Goal: Task Accomplishment & Management: Use online tool/utility

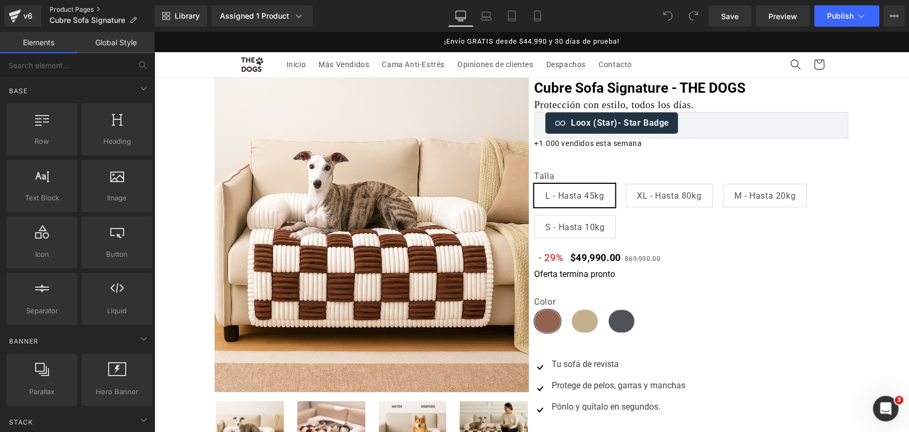
click at [94, 9] on link "Product Pages" at bounding box center [102, 9] width 105 height 9
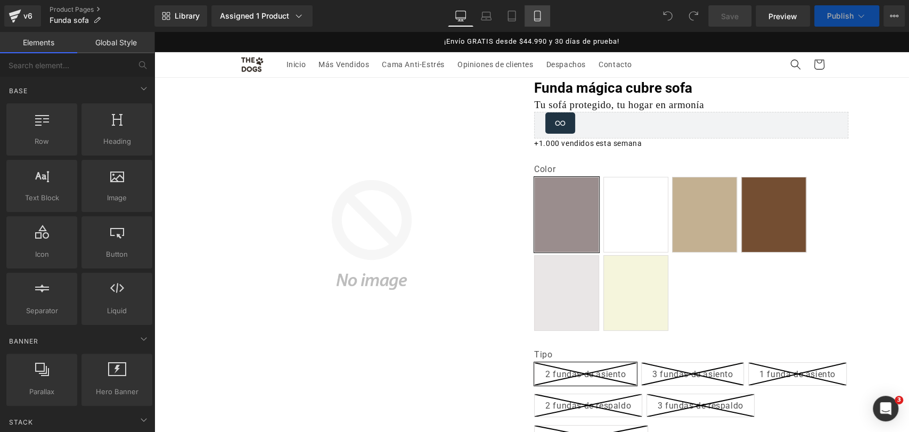
click at [539, 17] on icon at bounding box center [537, 16] width 11 height 11
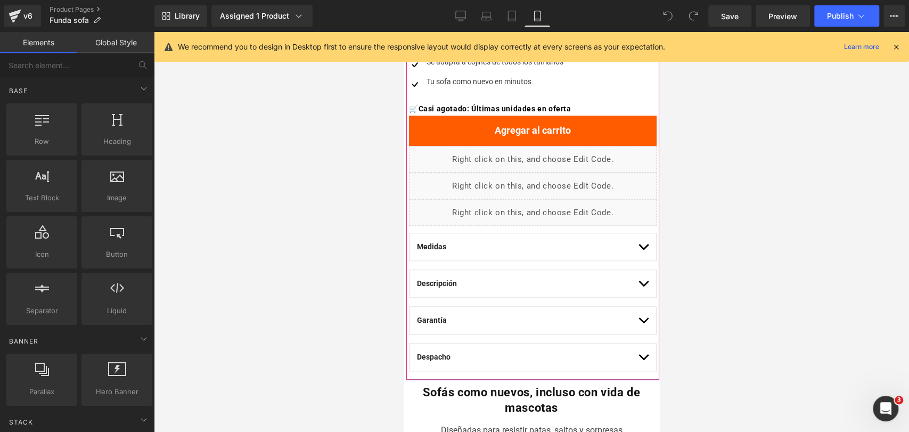
scroll to position [657, 0]
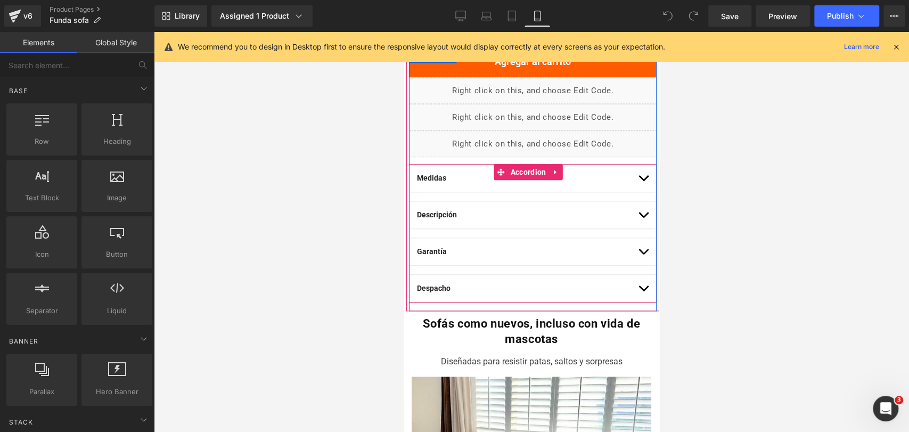
click at [638, 180] on button "button" at bounding box center [643, 177] width 11 height 27
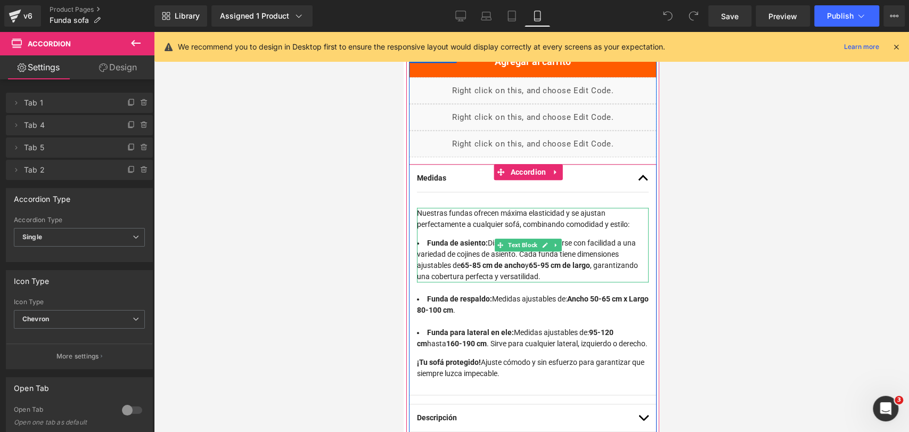
scroll to position [676, 0]
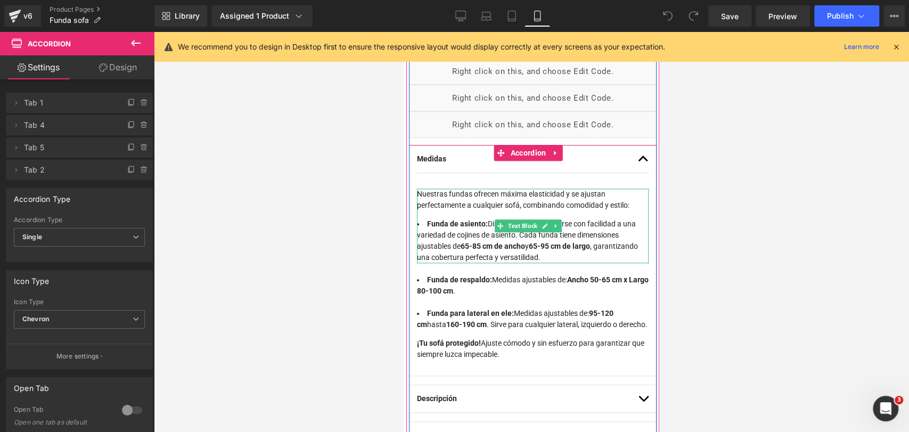
click at [501, 202] on p "Nuestras fundas ofrecen máxima elasticidad y se ajustan perfectamente a cualqui…" at bounding box center [533, 199] width 232 height 22
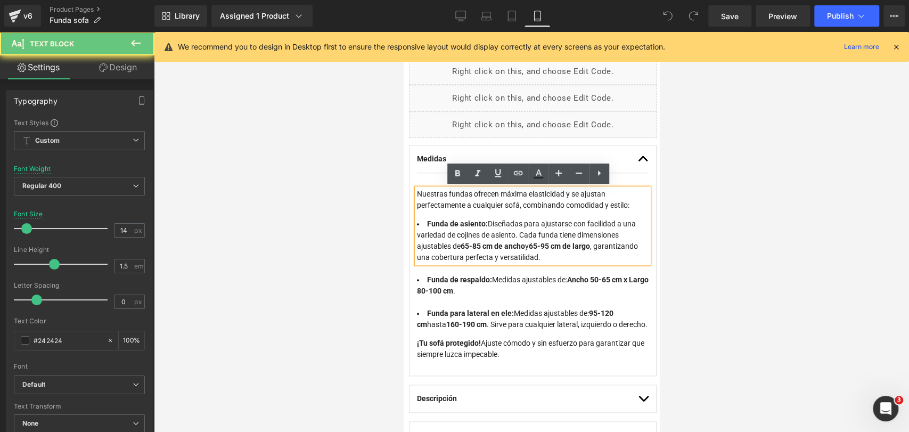
click at [504, 202] on p "Nuestras fundas ofrecen máxima elasticidad y se ajustan perfectamente a cualqui…" at bounding box center [533, 199] width 232 height 22
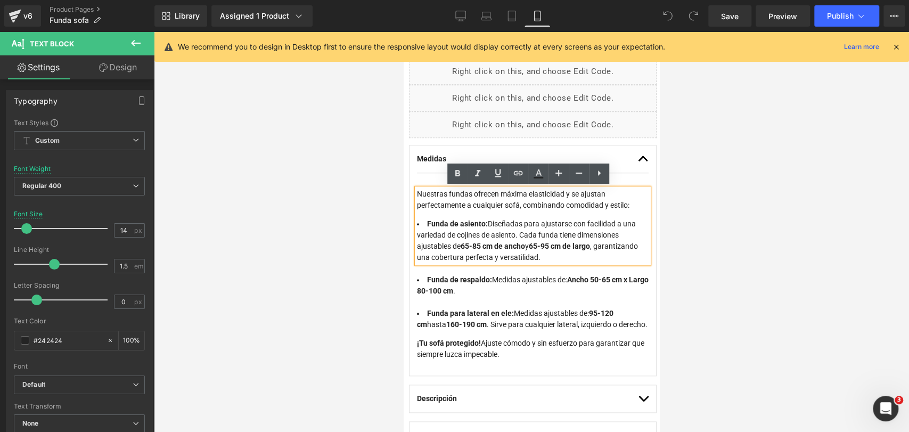
click at [701, 218] on div at bounding box center [531, 232] width 755 height 400
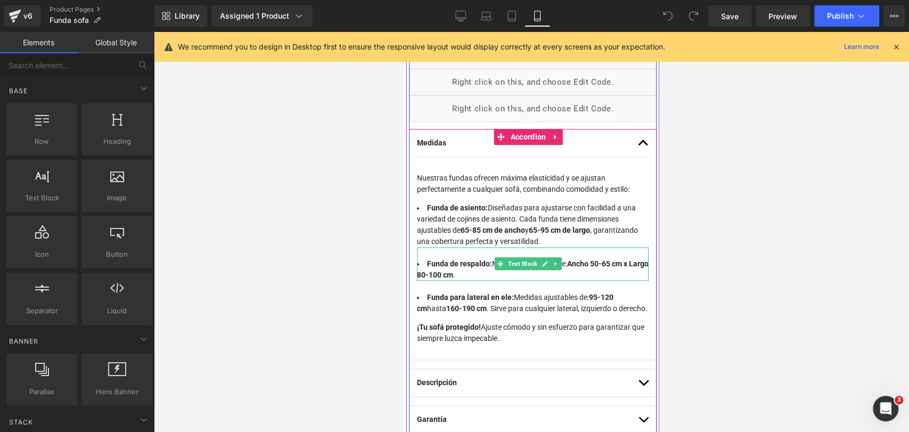
scroll to position [693, 0]
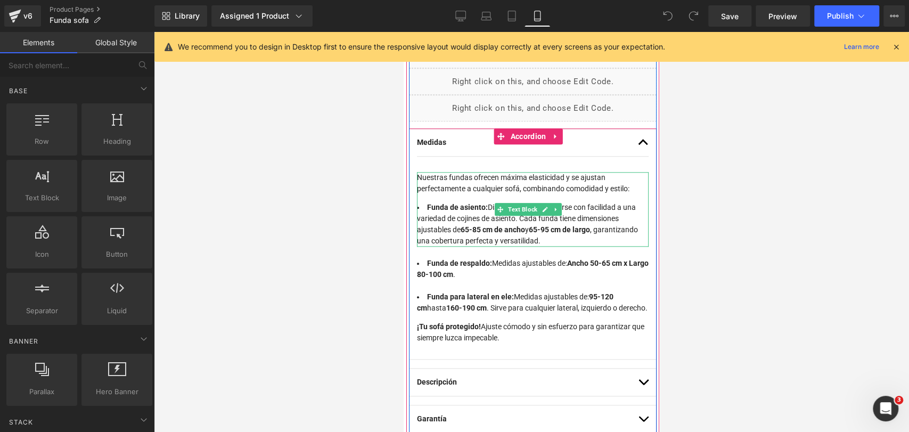
click at [600, 230] on li "Funda de asiento: Diseñadas para ajustarse con facilidad a una variedad de coji…" at bounding box center [533, 224] width 232 height 45
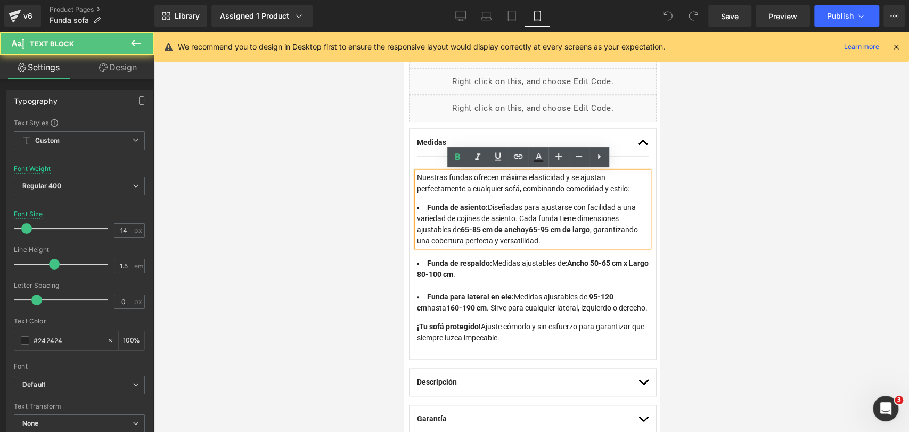
click at [690, 236] on div at bounding box center [531, 232] width 755 height 400
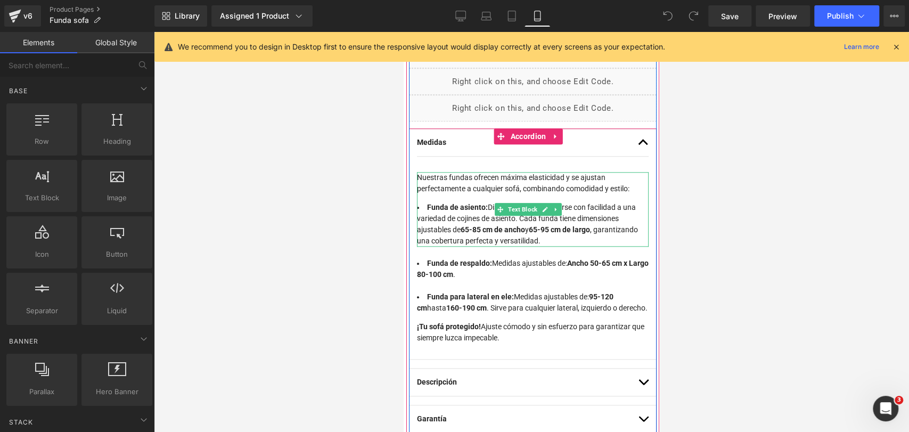
click at [608, 221] on li "Funda de asiento: Diseñadas para ajustarse con facilidad a una variedad de coji…" at bounding box center [533, 224] width 232 height 45
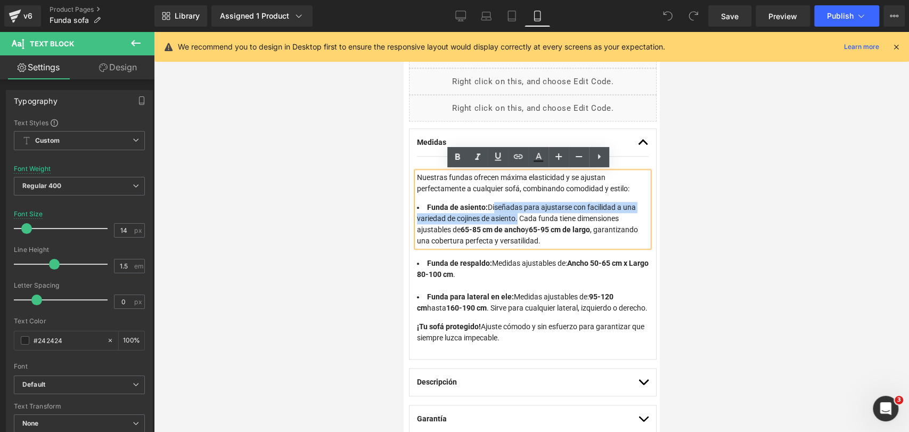
drag, startPoint x: 494, startPoint y: 204, endPoint x: 530, endPoint y: 214, distance: 36.9
click at [530, 214] on li "Funda de asiento: Diseñadas para ajustarse con facilidad a una variedad de coji…" at bounding box center [533, 224] width 232 height 45
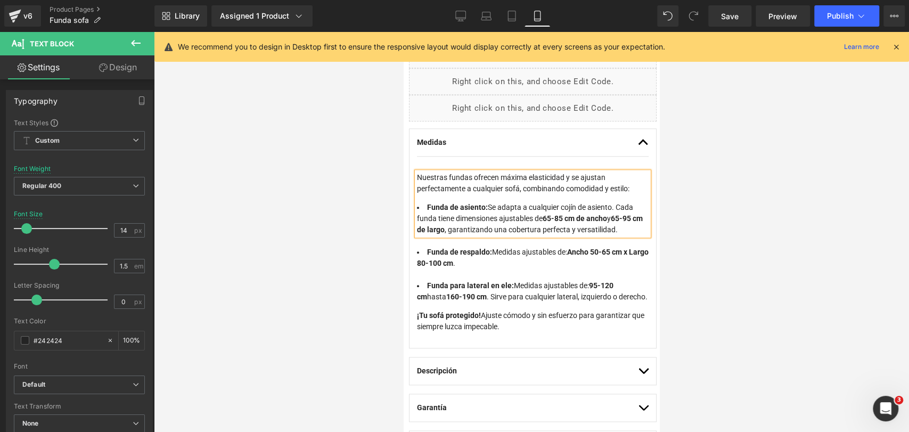
click at [628, 205] on li "Funda de asiento: Se adapta a cualquier cojín de asiento. Cada funda tiene dime…" at bounding box center [533, 219] width 232 height 34
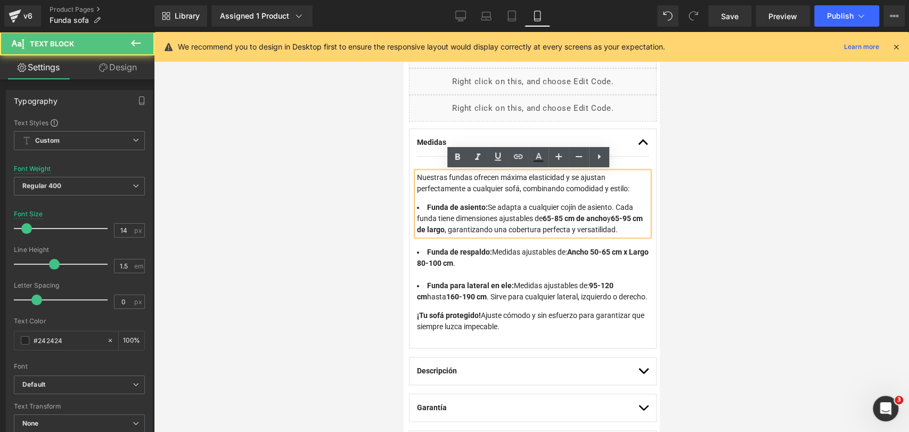
click at [686, 216] on div at bounding box center [531, 232] width 755 height 400
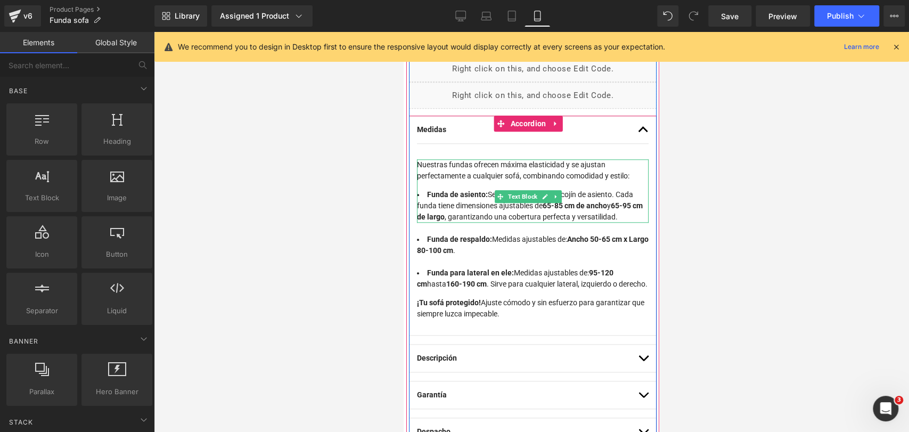
scroll to position [707, 0]
click at [628, 192] on li "Funda de asiento: Se adapta a cualquier cojín de asiento. Cada funda tiene dime…" at bounding box center [533, 204] width 232 height 34
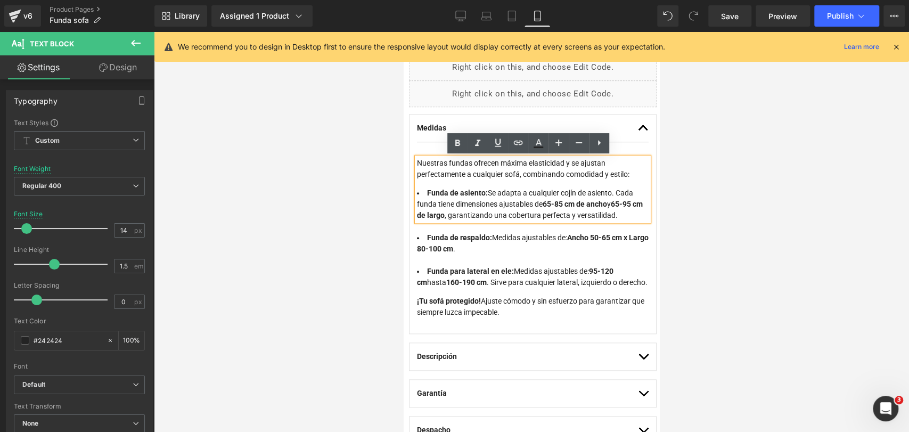
click at [514, 221] on li "Funda de asiento: Se adapta a cualquier cojín de asiento. Cada funda tiene dime…" at bounding box center [533, 204] width 232 height 34
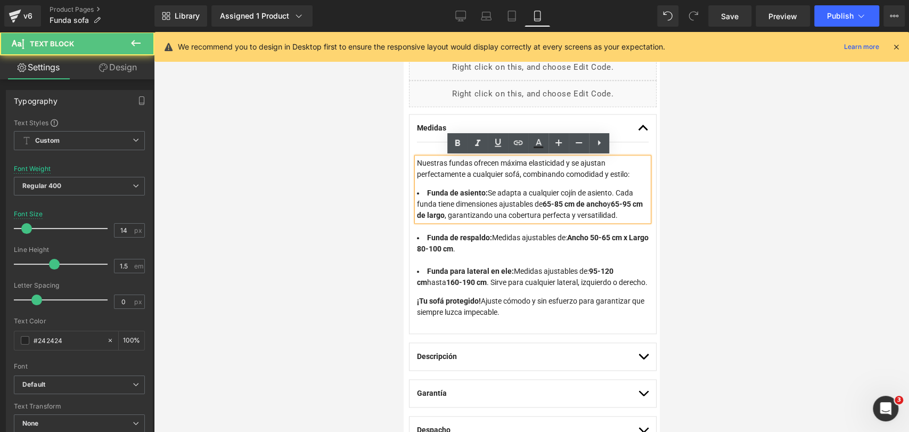
click at [698, 192] on div at bounding box center [531, 232] width 755 height 400
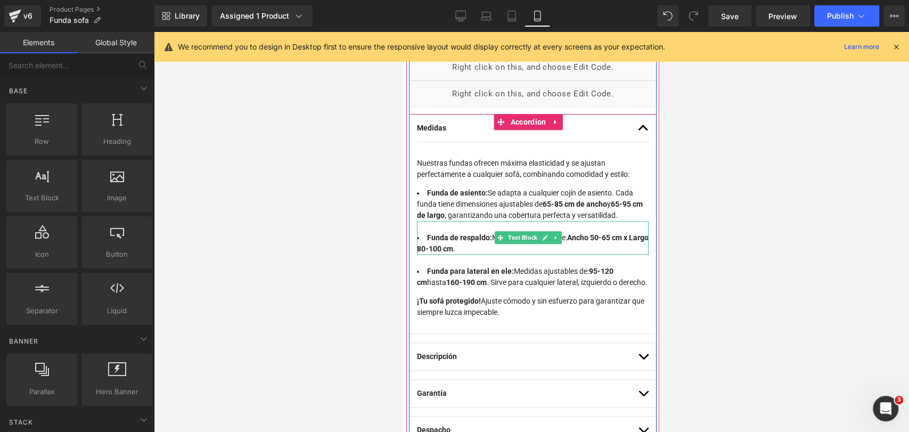
click at [487, 242] on strong "Funda de respaldo:" at bounding box center [459, 237] width 65 height 9
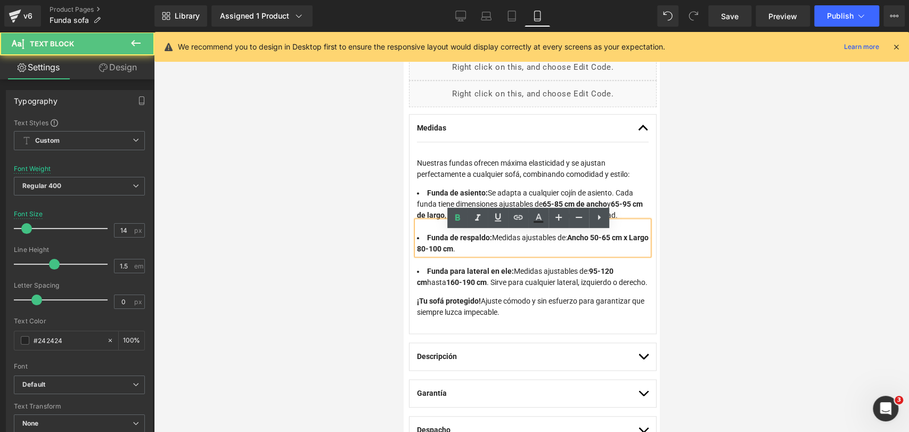
click at [499, 247] on li "Funda de respaldo: Medidas ajustables de: Ancho 50-65 cm x Largo 80-100 cm ." at bounding box center [533, 243] width 232 height 22
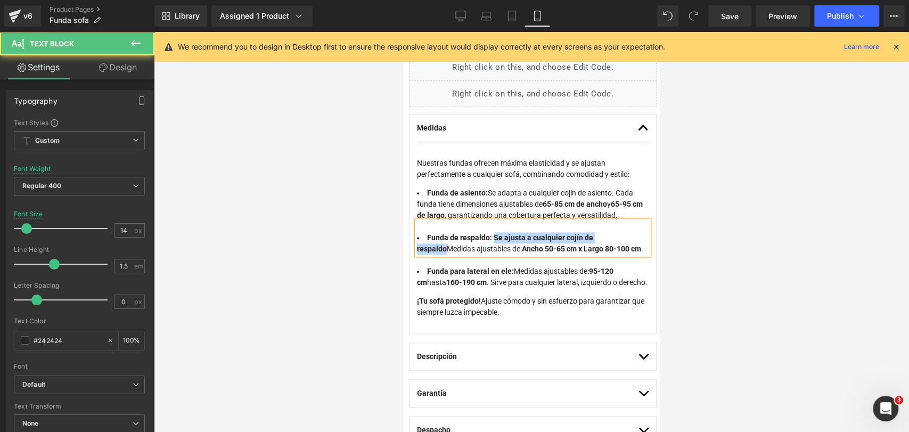
drag, startPoint x: 499, startPoint y: 247, endPoint x: 446, endPoint y: 262, distance: 55.3
click at [446, 253] on strong "Funda de respaldo: Se ajusta a cualquier cojín de respaldo" at bounding box center [505, 243] width 176 height 20
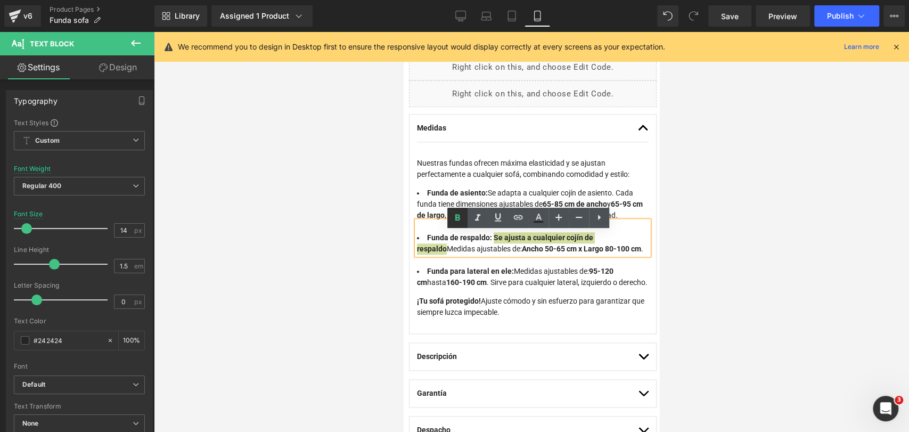
click at [458, 219] on icon at bounding box center [457, 217] width 5 height 6
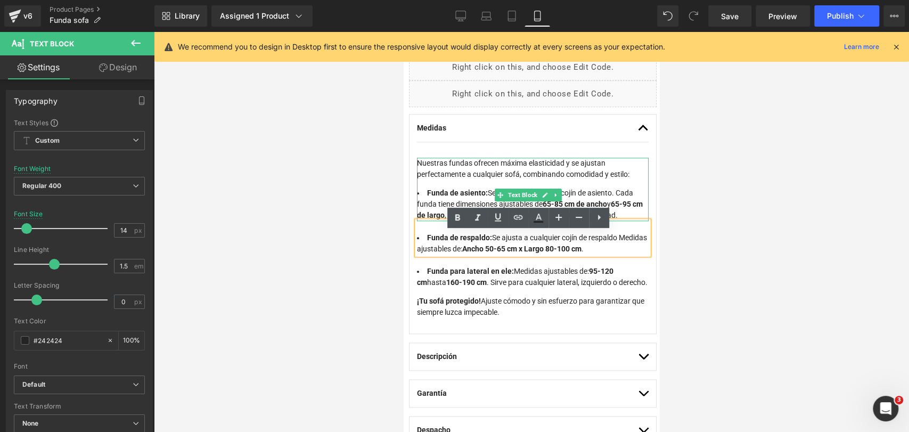
click at [524, 187] on li "Funda de asiento: Se adapta a cualquier cojín de asiento. Cada funda tiene dime…" at bounding box center [533, 204] width 232 height 34
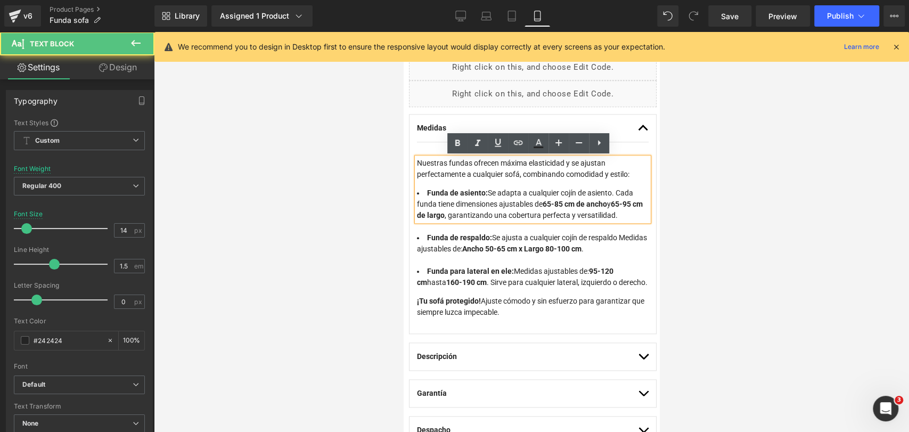
click at [522, 190] on li "Funda de asiento: Se adapta a cualquier cojín de asiento. Cada funda tiene dime…" at bounding box center [533, 204] width 232 height 34
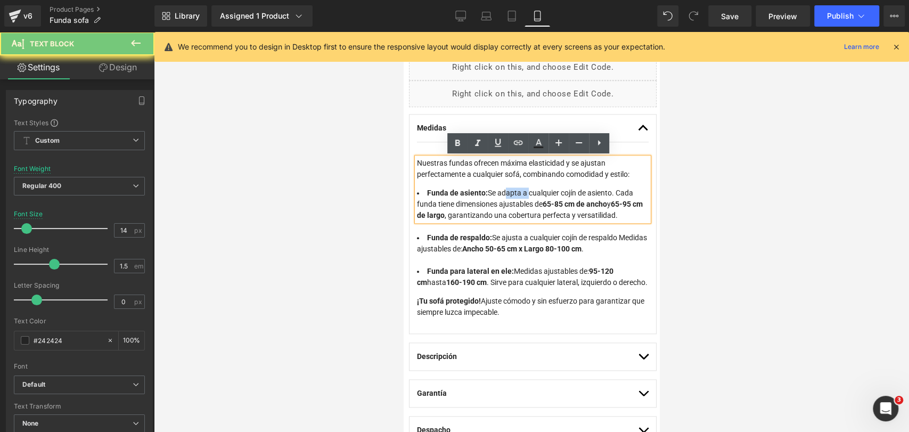
click at [522, 190] on li "Funda de asiento: Se adapta a cualquier cojín de asiento. Cada funda tiene dime…" at bounding box center [533, 204] width 232 height 34
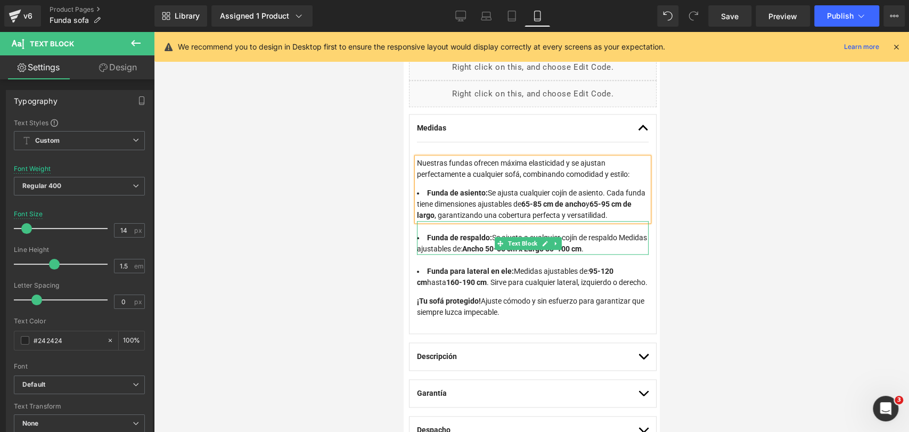
click at [614, 238] on li "Funda de respaldo: Se ajusta a cualquier cojín de respaldo Medidas ajustables d…" at bounding box center [533, 243] width 232 height 22
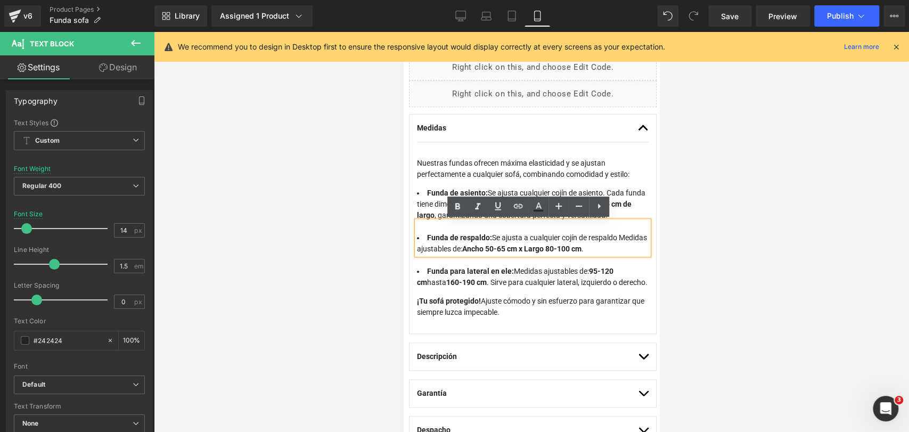
click at [419, 248] on li "Funda de respaldo: Se ajusta a cualquier cojín de respaldo Medidas ajustables d…" at bounding box center [533, 243] width 232 height 22
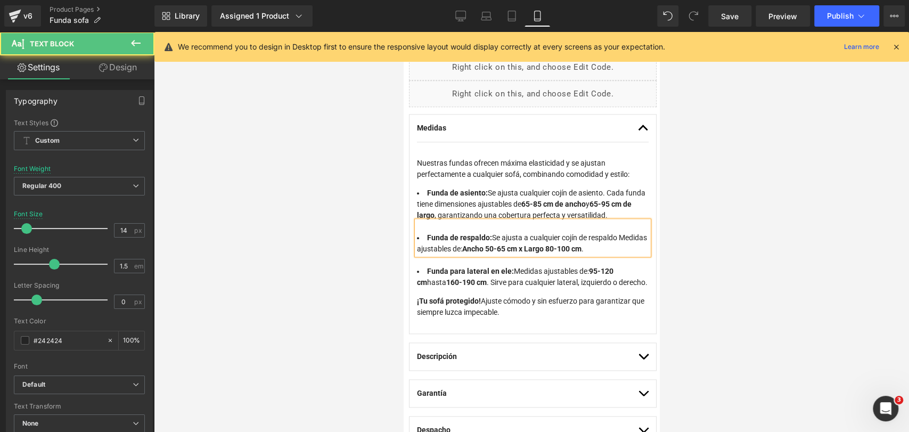
click at [636, 237] on li "Funda de respaldo: Se ajusta a cualquier cojín de respaldo Medidas ajustables d…" at bounding box center [533, 243] width 232 height 22
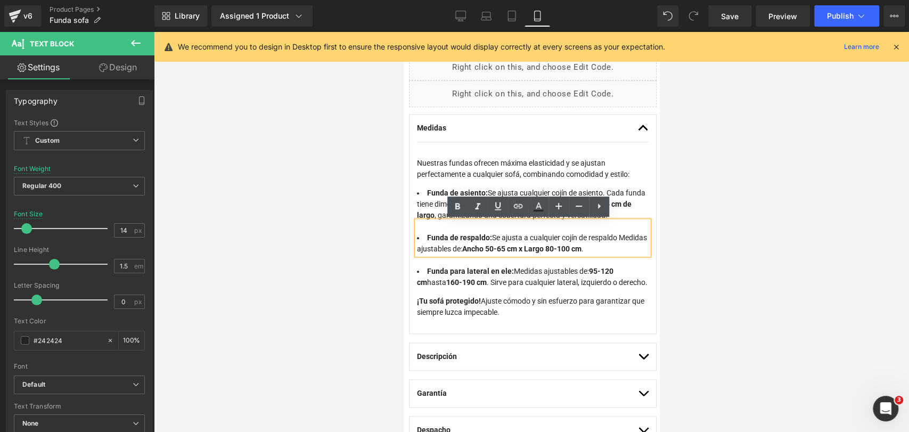
click at [697, 238] on div at bounding box center [531, 232] width 755 height 400
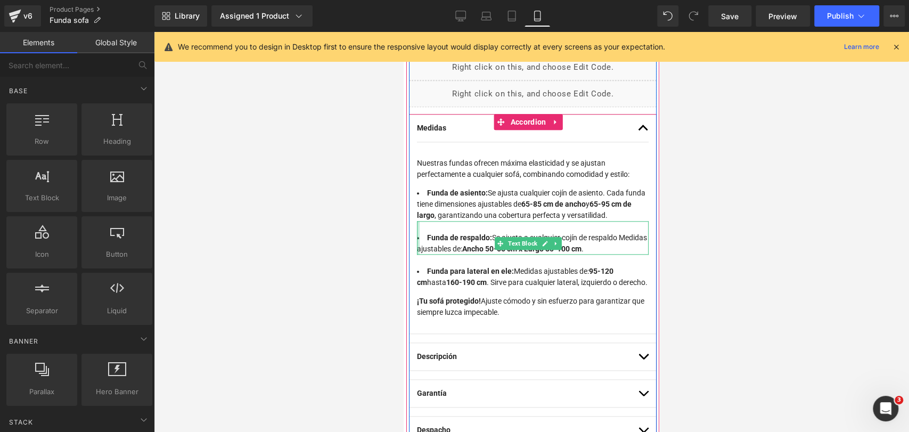
click at [418, 247] on div at bounding box center [418, 238] width 3 height 34
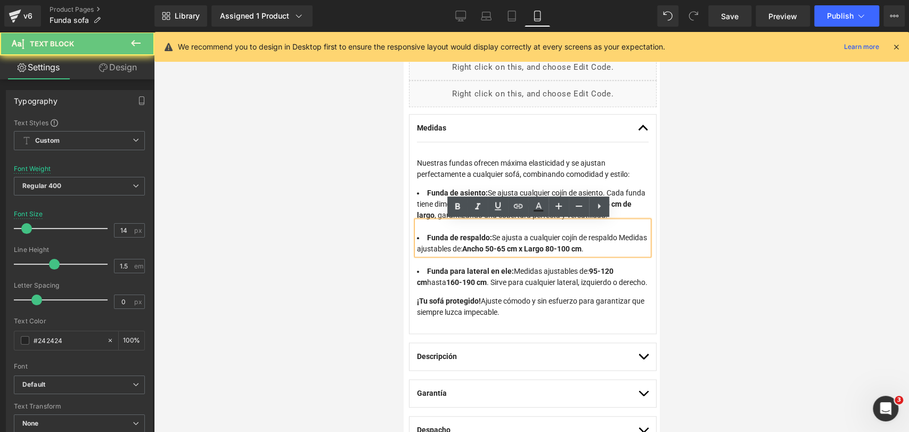
click at [419, 248] on li "Funda de respaldo: Se ajusta a cualquier cojín de respaldo Medidas ajustables d…" at bounding box center [533, 243] width 232 height 22
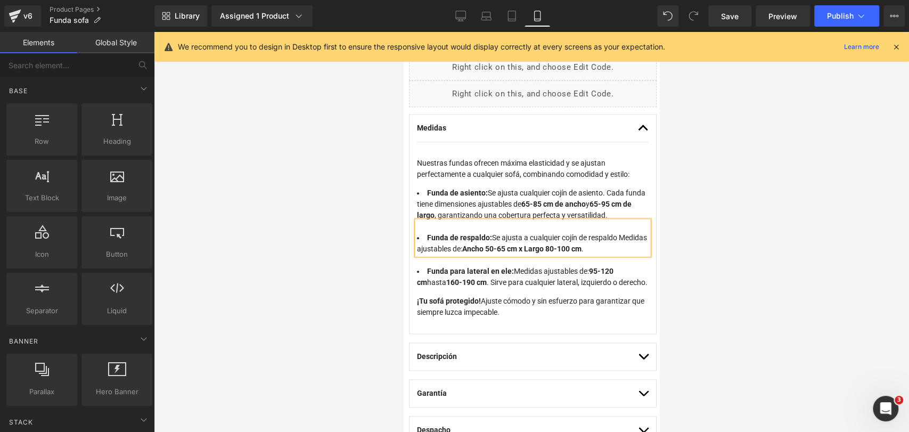
click at [764, 221] on div at bounding box center [531, 232] width 755 height 400
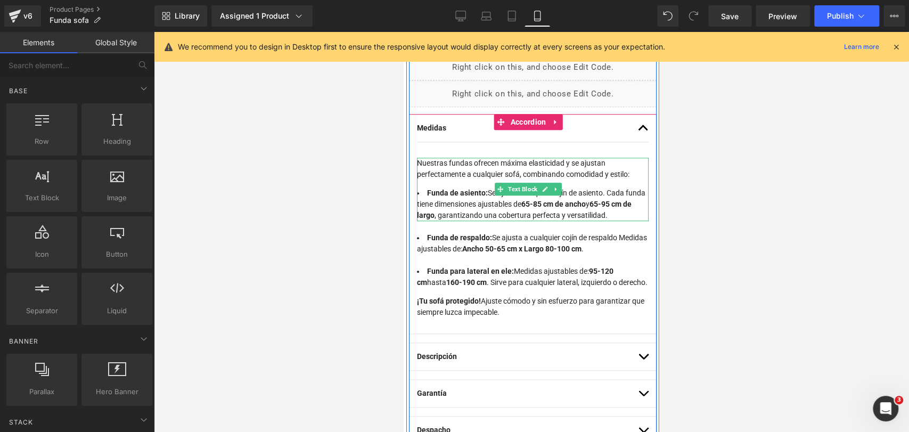
click at [517, 207] on li "Funda de asiento: Se ajusta cualquier cojín de asiento. Cada funda tiene dimens…" at bounding box center [533, 204] width 232 height 34
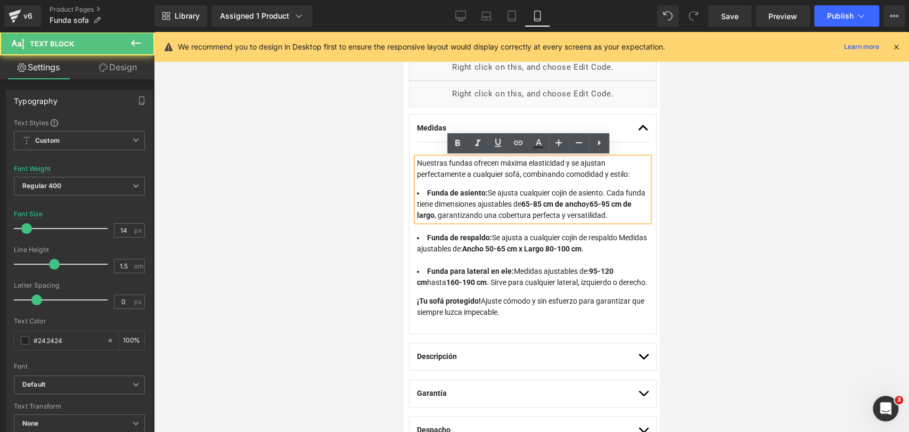
click at [616, 193] on li "Funda de asiento: Se ajusta cualquier cojín de asiento. Cada funda tiene dimens…" at bounding box center [533, 204] width 232 height 34
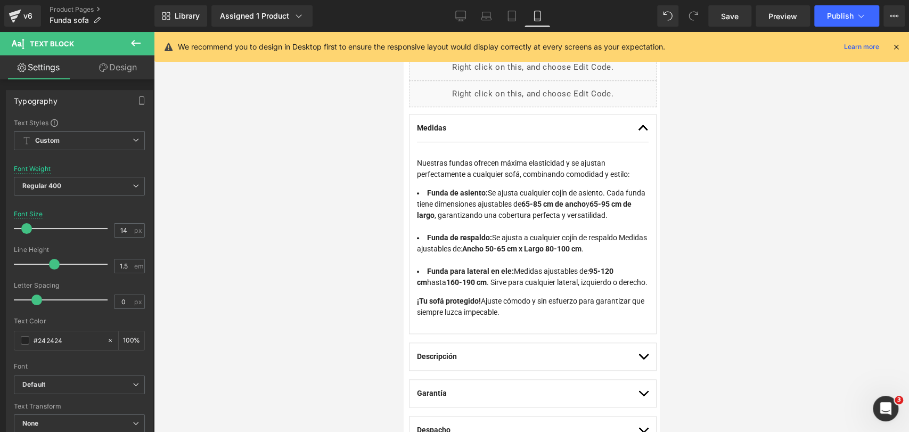
click at [697, 267] on div at bounding box center [531, 232] width 755 height 400
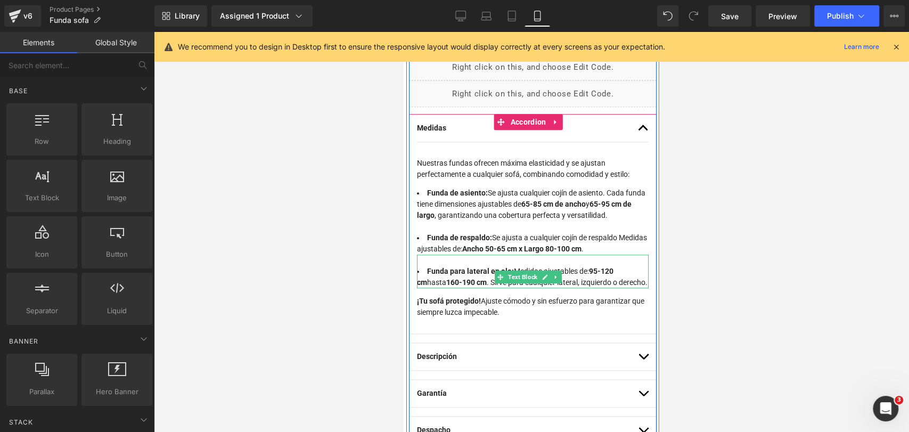
click at [584, 288] on li "Funda para lateral en ele: Medidas ajustables de: 95-120 cm hasta 160-190 cm . …" at bounding box center [533, 277] width 232 height 22
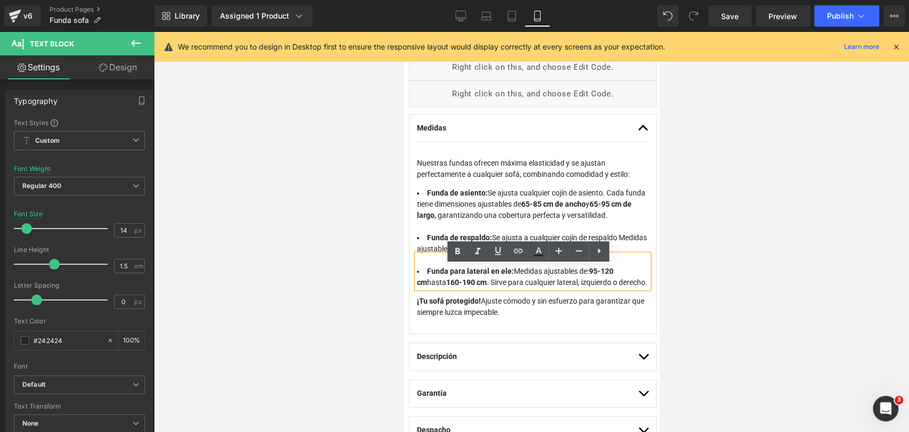
click at [720, 266] on div at bounding box center [531, 232] width 755 height 400
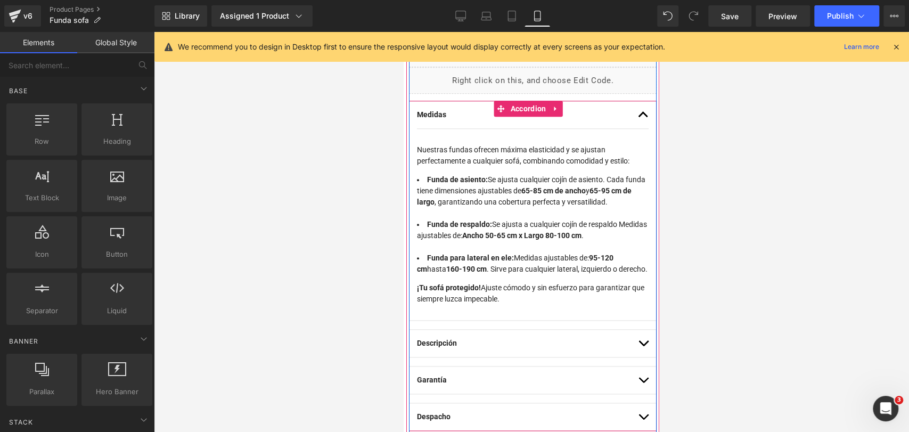
scroll to position [726, 0]
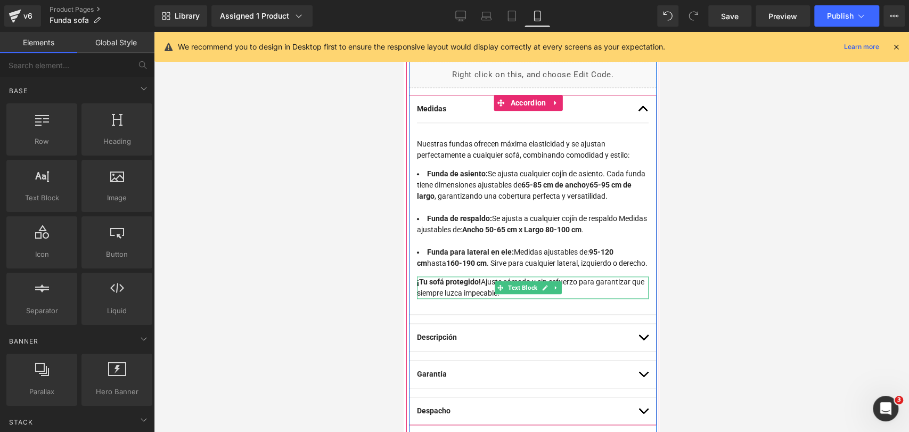
click at [572, 299] on p "¡Tu sofá protegido! Ajuste cómodo y sin esfuerzo para garantizar que siempre lu…" at bounding box center [533, 287] width 232 height 22
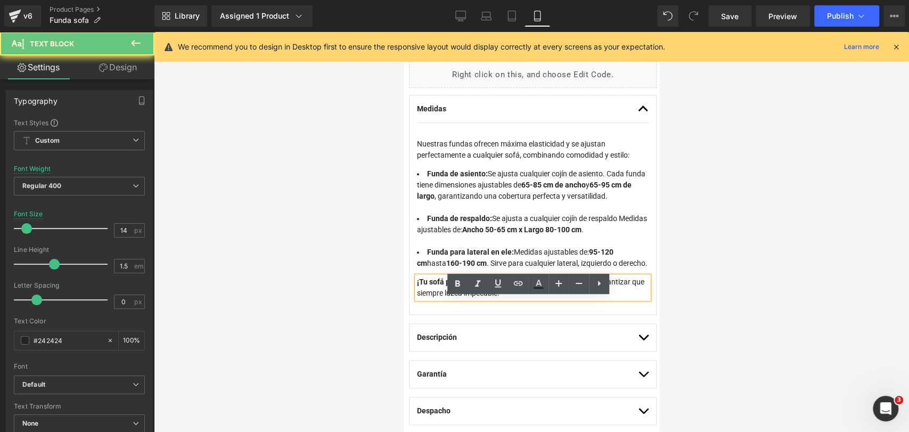
click at [575, 299] on p "¡Tu sofá protegido! Ajuste cómodo y sin esfuerzo para garantizar que siempre lu…" at bounding box center [533, 287] width 232 height 22
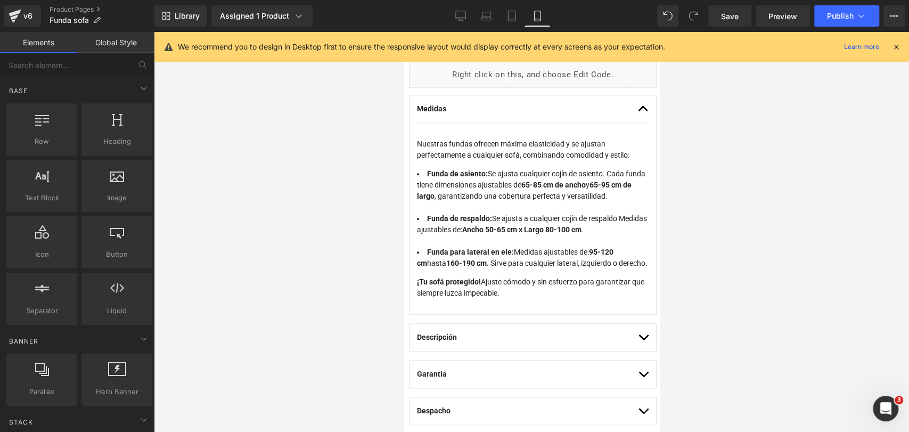
click at [722, 254] on div at bounding box center [531, 232] width 755 height 400
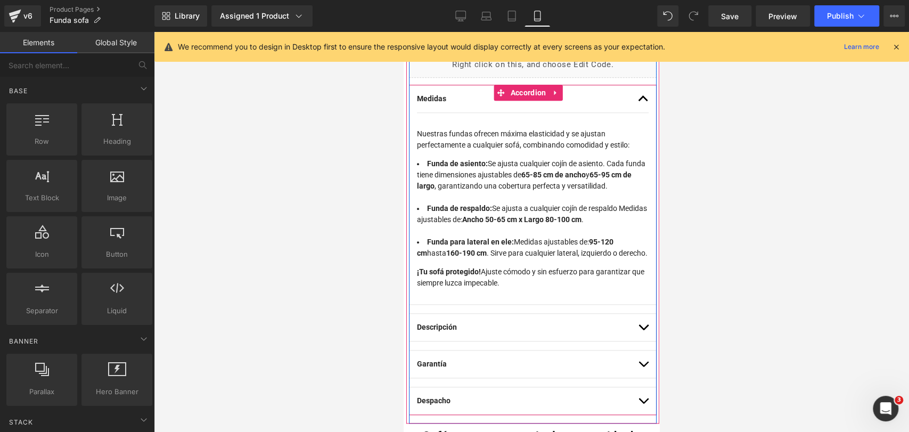
scroll to position [738, 0]
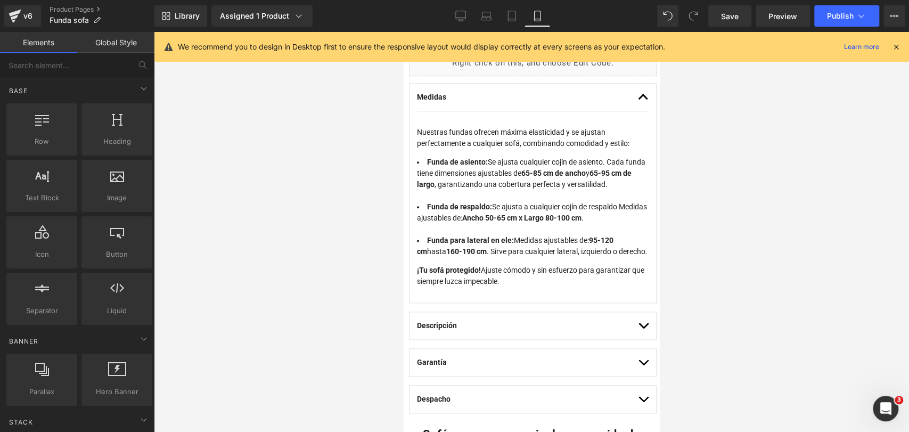
click at [698, 238] on div at bounding box center [531, 232] width 755 height 400
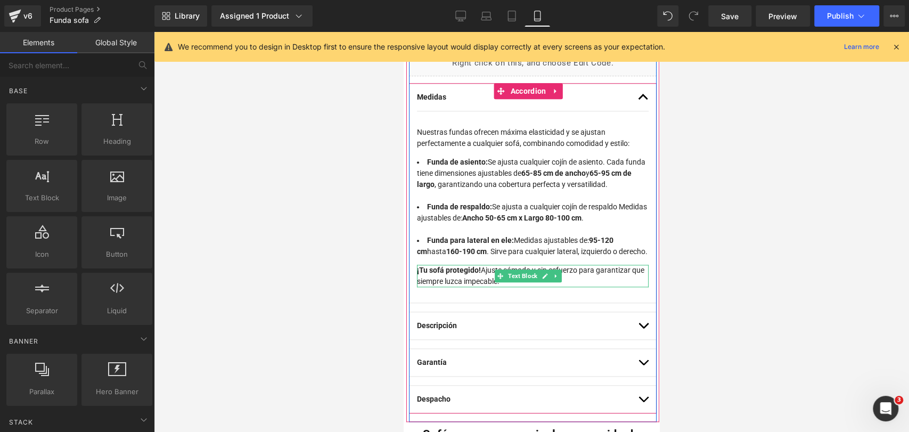
click at [586, 287] on p "¡Tu sofá protegido! Ajuste cómodo y sin esfuerzo para garantizar que siempre lu…" at bounding box center [533, 276] width 232 height 22
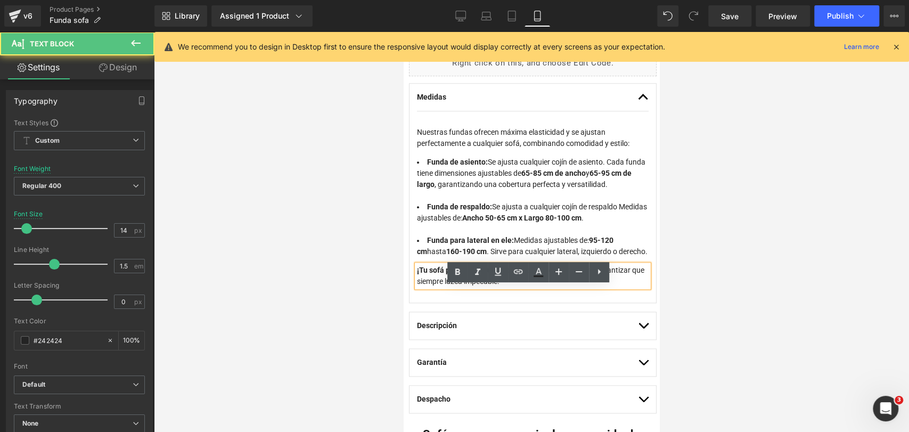
drag, startPoint x: 484, startPoint y: 291, endPoint x: 522, endPoint y: 301, distance: 39.3
click at [522, 287] on p "¡Tu sofá protegido! Ajuste cómodo y sin esfuerzo para garantizar que siempre lu…" at bounding box center [533, 276] width 232 height 22
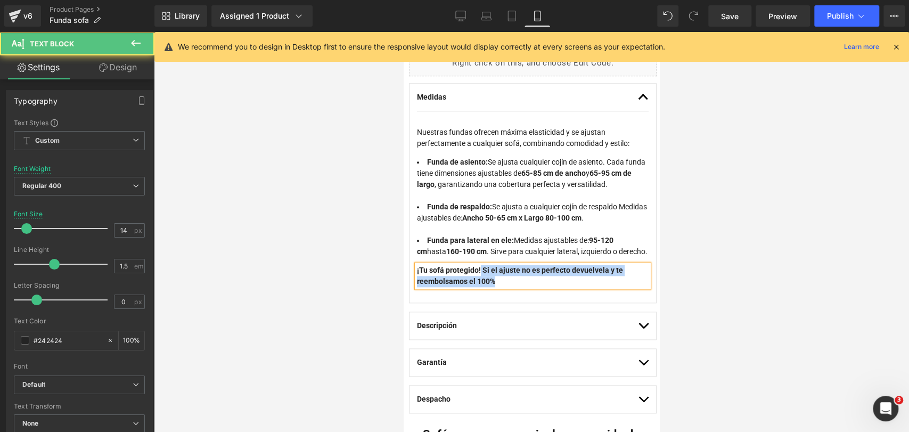
drag, startPoint x: 484, startPoint y: 289, endPoint x: 516, endPoint y: 305, distance: 35.7
click at [516, 287] on p "¡Tu sofá protegido! Si el ajuste no es perfecto devuelvela y te reembolsamos el…" at bounding box center [533, 276] width 232 height 22
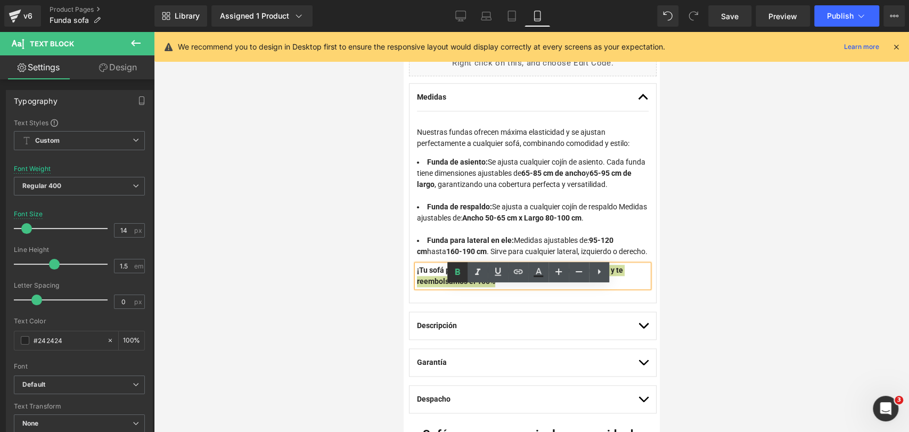
click at [456, 270] on icon at bounding box center [457, 272] width 13 height 13
click at [536, 287] on p "¡Tu sofá protegido! Si el ajuste no es perfecto devuelvela y te reembolsamos el…" at bounding box center [533, 276] width 232 height 22
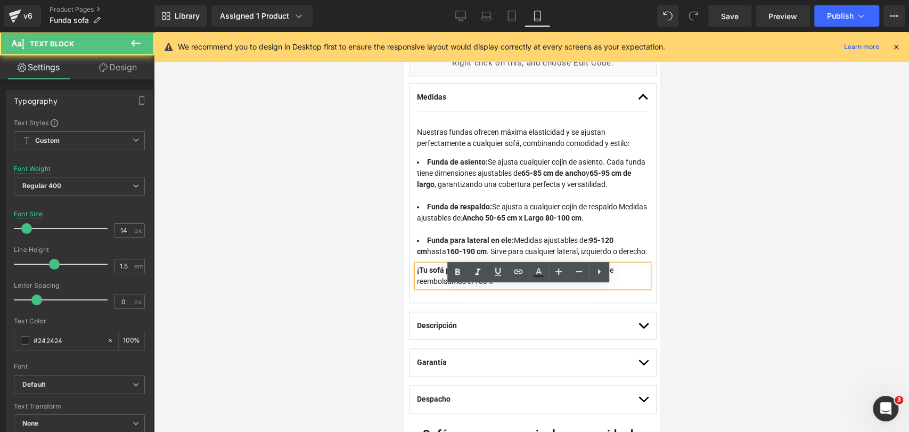
click at [709, 275] on div at bounding box center [531, 232] width 755 height 400
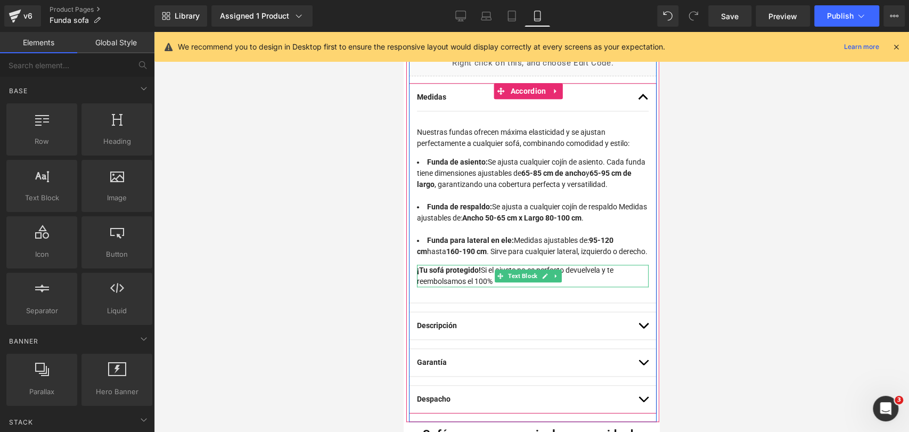
click at [591, 287] on p "¡Tu sofá protegido! Si el ajuste no es perfecto devuelvela y te reembolsamos el…" at bounding box center [533, 276] width 232 height 22
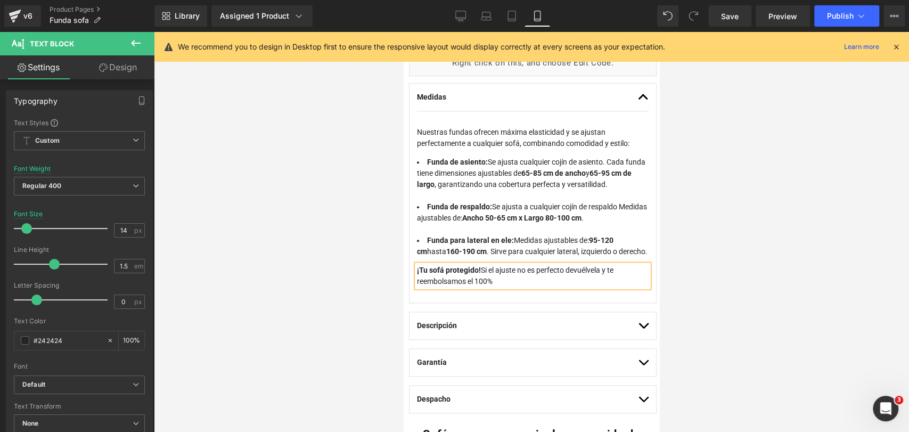
click at [701, 277] on div at bounding box center [531, 232] width 755 height 400
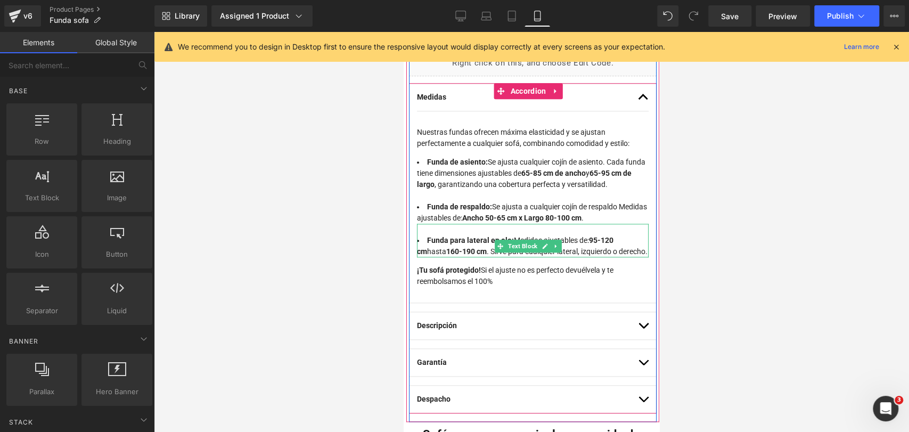
scroll to position [763, 0]
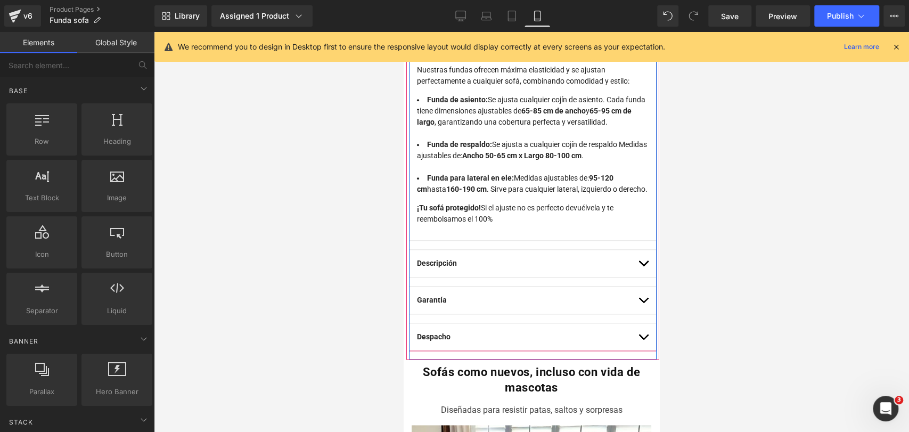
click at [638, 277] on button "button" at bounding box center [643, 263] width 11 height 27
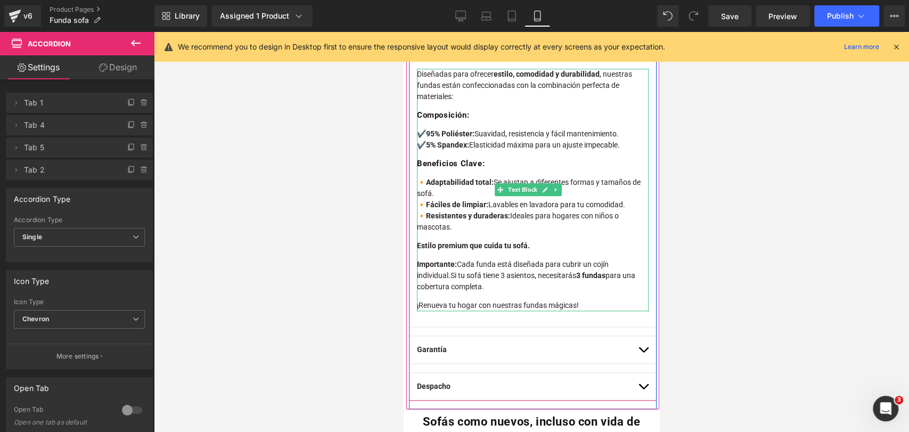
scroll to position [834, 0]
click at [615, 270] on span "para una cobertura completa." at bounding box center [526, 280] width 218 height 20
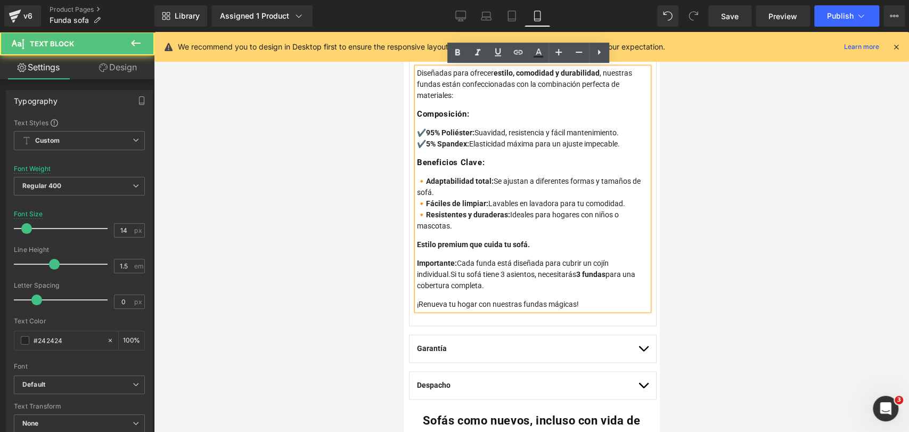
click at [720, 259] on div at bounding box center [531, 232] width 755 height 400
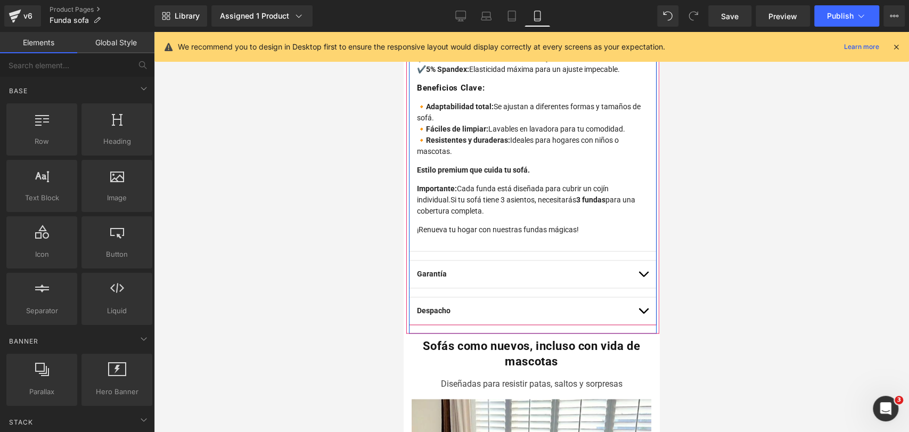
scroll to position [909, 0]
click at [638, 270] on button "button" at bounding box center [643, 272] width 11 height 27
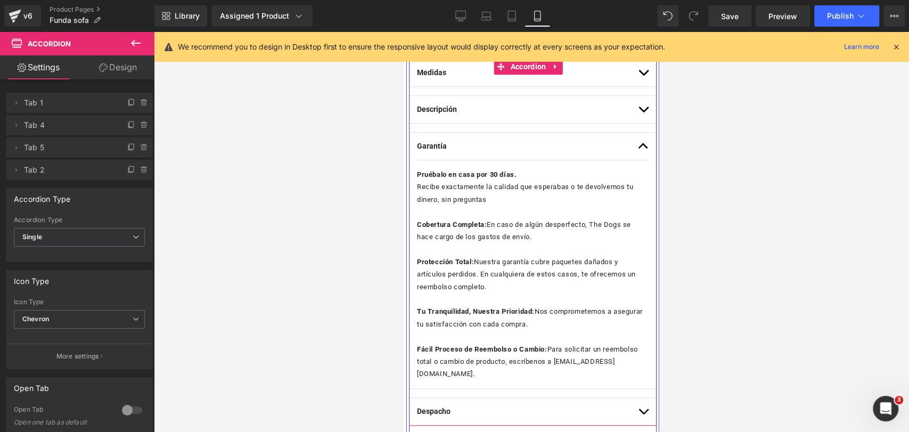
scroll to position [762, 0]
click at [638, 150] on button "button" at bounding box center [643, 146] width 11 height 27
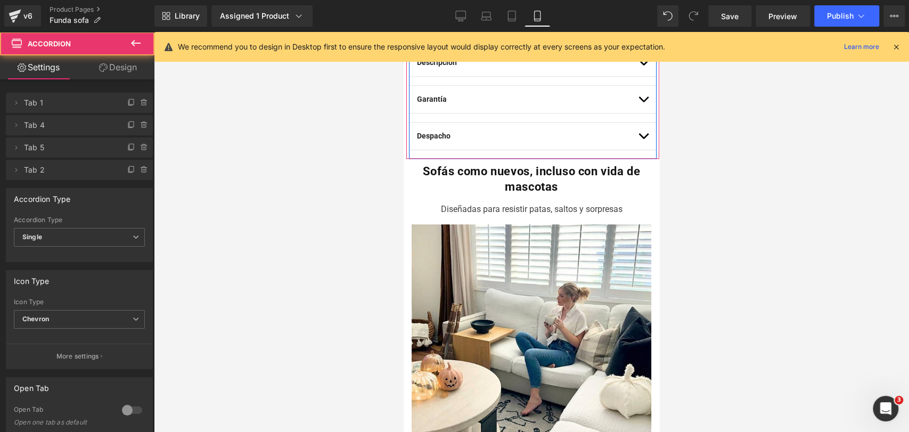
scroll to position [813, 0]
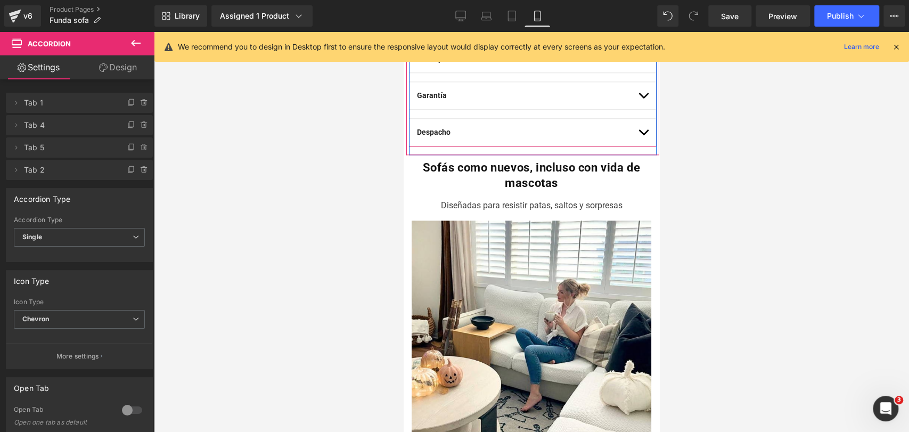
click at [643, 135] on span "button" at bounding box center [643, 135] width 0 height 0
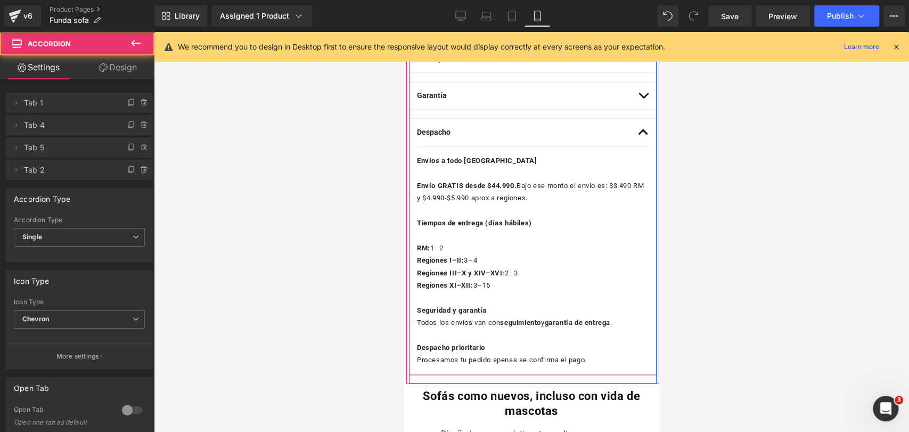
click at [643, 135] on span "button" at bounding box center [643, 135] width 0 height 0
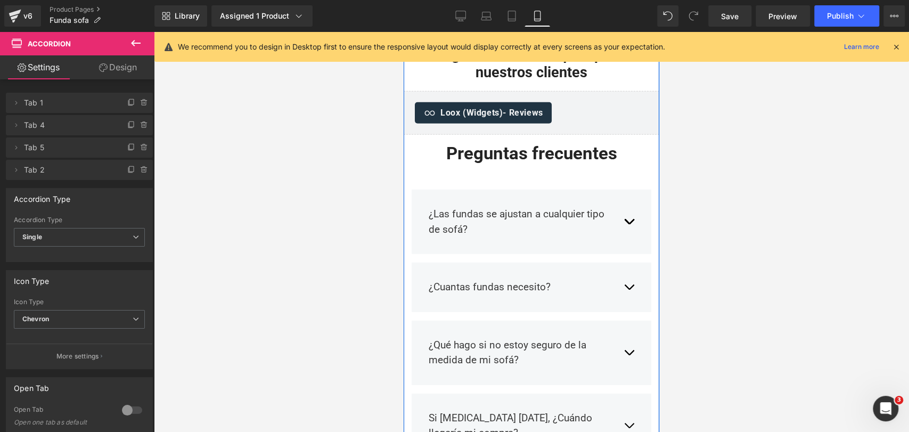
scroll to position [1945, 0]
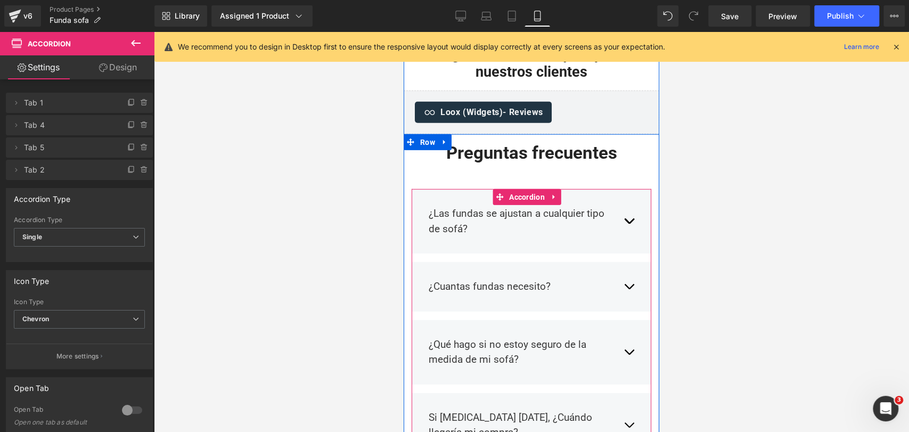
click at [623, 198] on button "button" at bounding box center [628, 221] width 11 height 46
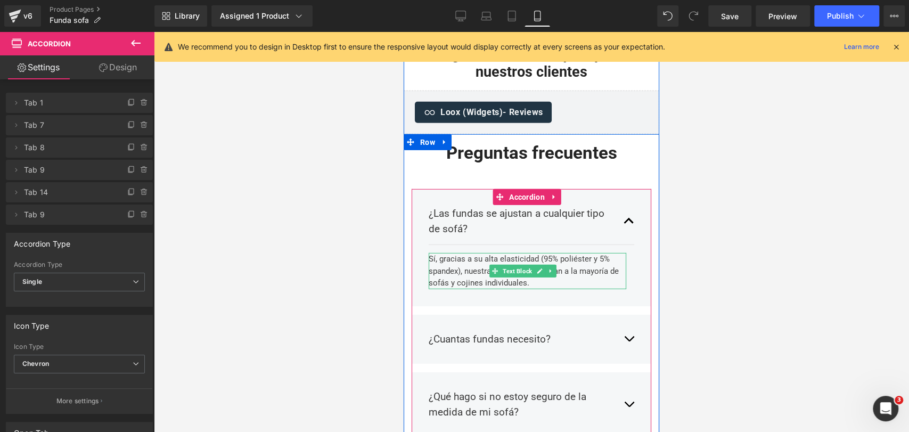
click at [570, 254] on div "Sí, gracias a su alta elasticidad (95% poliéster y 5% spandex), nuestras fundas…" at bounding box center [527, 271] width 197 height 36
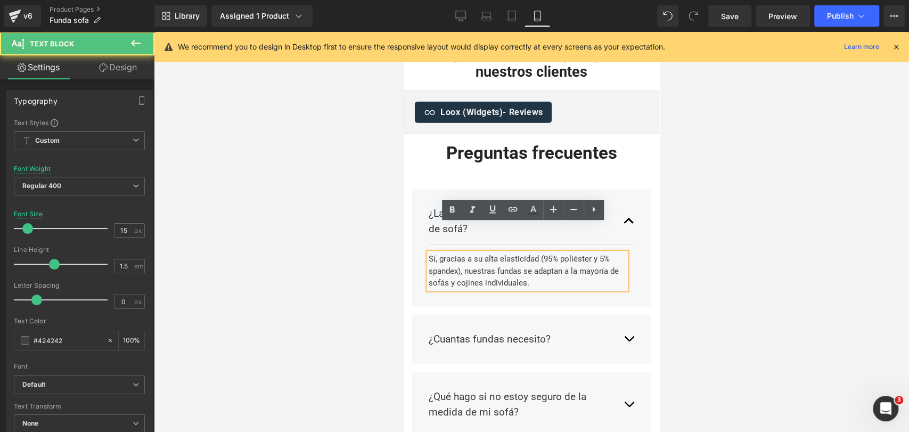
drag, startPoint x: 463, startPoint y: 252, endPoint x: 543, endPoint y: 254, distance: 80.4
click at [543, 254] on div "Sí, gracias a su alta elasticidad (95% poliéster y 5% spandex), nuestras fundas…" at bounding box center [527, 271] width 197 height 36
click at [433, 253] on div "Sí, gracias a su alta elasticidad (95% poliéster y 5% spandex), nuestras fundas…" at bounding box center [527, 271] width 197 height 36
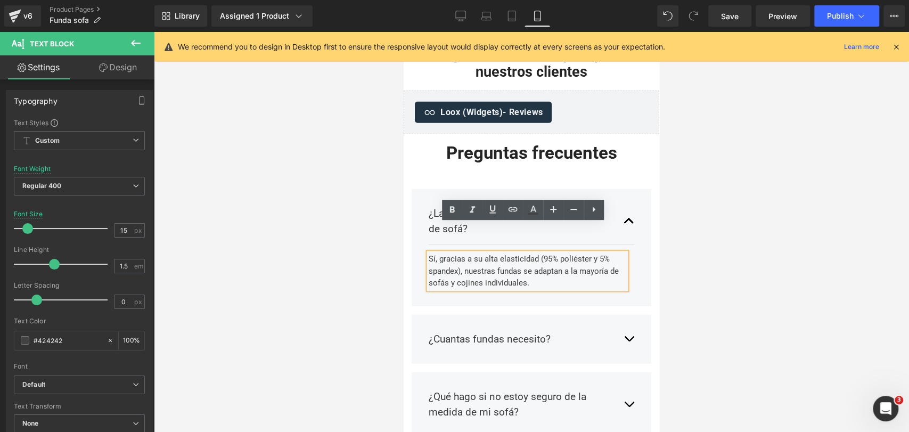
click at [432, 253] on div "Sí, gracias a su alta elasticidad (95% poliéster y 5% spandex), nuestras fundas…" at bounding box center [527, 271] width 197 height 36
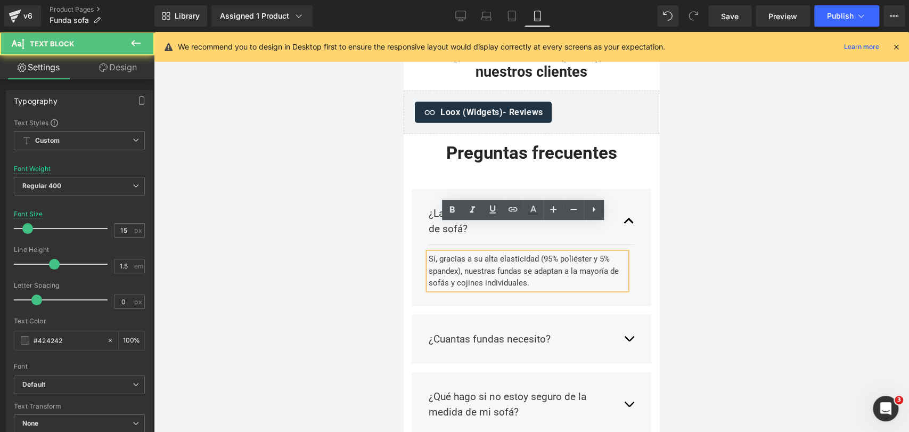
click at [539, 253] on div "Sí, gracias a su alta elasticidad (95% poliéster y 5% spandex), nuestras fundas…" at bounding box center [527, 271] width 197 height 36
click at [685, 227] on div at bounding box center [531, 232] width 755 height 400
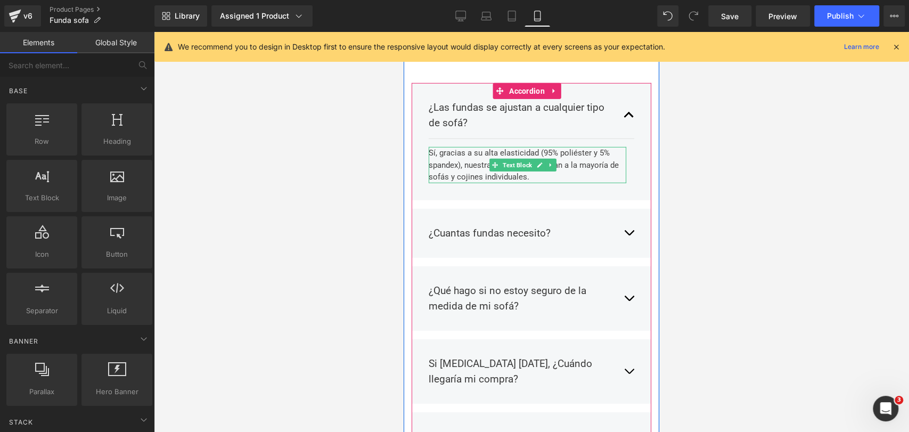
scroll to position [2052, 0]
click at [623, 217] on button "button" at bounding box center [628, 232] width 11 height 31
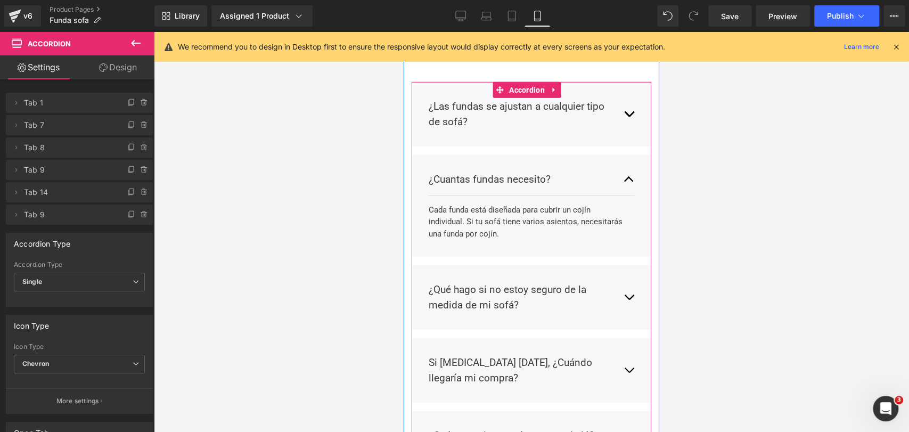
click at [629, 182] on span "button" at bounding box center [629, 182] width 0 height 0
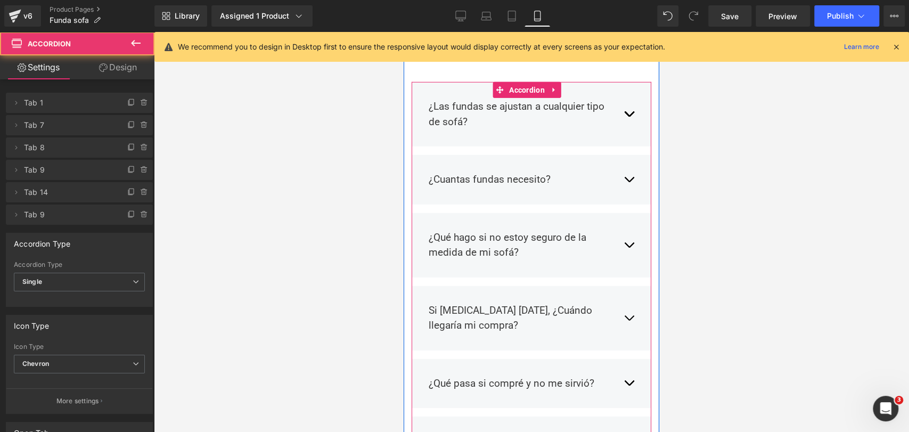
scroll to position [2076, 0]
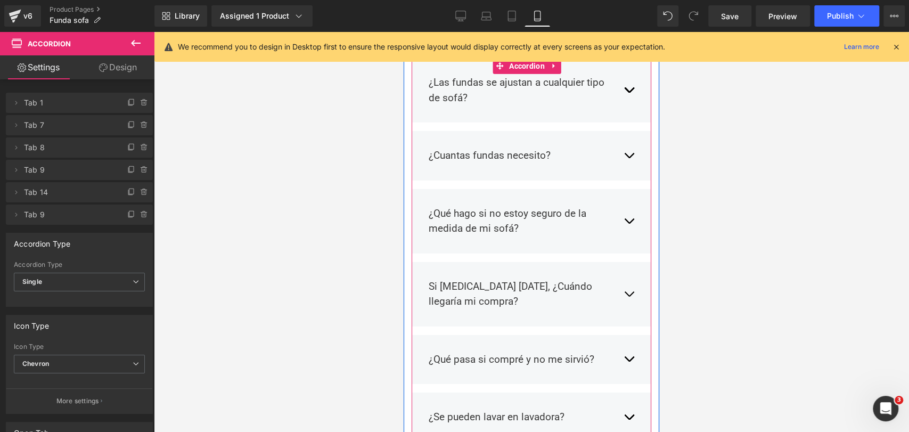
click at [627, 191] on div "¿Qué hago si no estoy seguro de la medida de mi sofá? Text Block Simplemente el…" at bounding box center [531, 221] width 240 height 64
click at [623, 198] on button "button" at bounding box center [628, 221] width 11 height 46
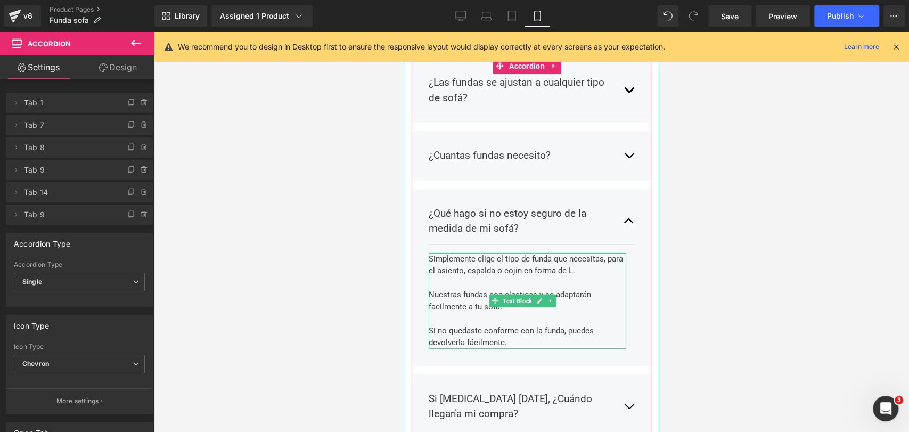
click at [447, 253] on div "Simplemente elige el tipo de funda que necesitas, para el asiento, espalda o co…" at bounding box center [527, 265] width 197 height 24
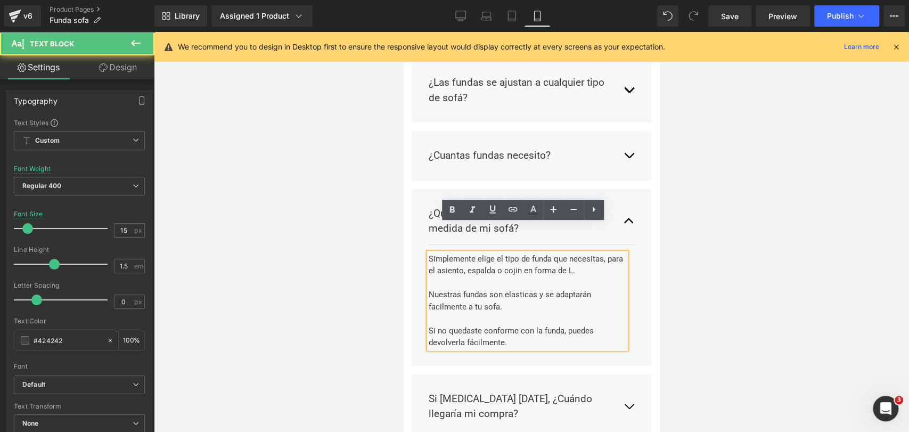
click at [451, 253] on div "Simplemente elige el tipo de funda que necesitas, para el asiento, espalda o co…" at bounding box center [527, 265] width 197 height 24
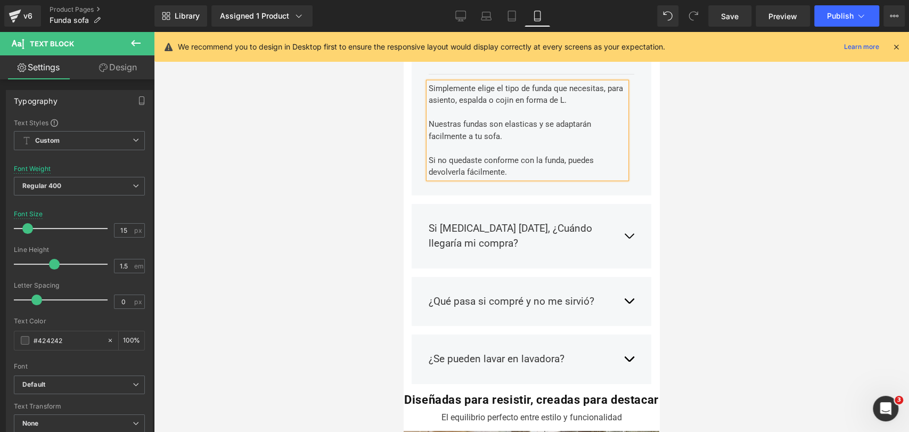
click at [629, 238] on span "button" at bounding box center [629, 238] width 0 height 0
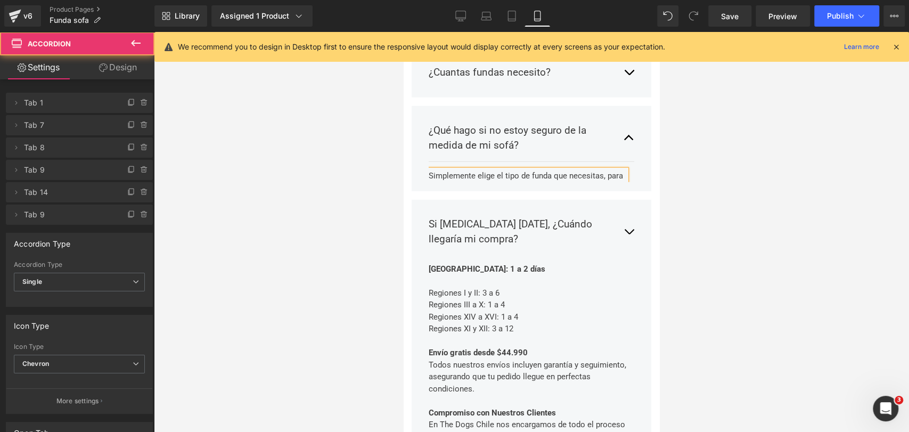
scroll to position [2135, 0]
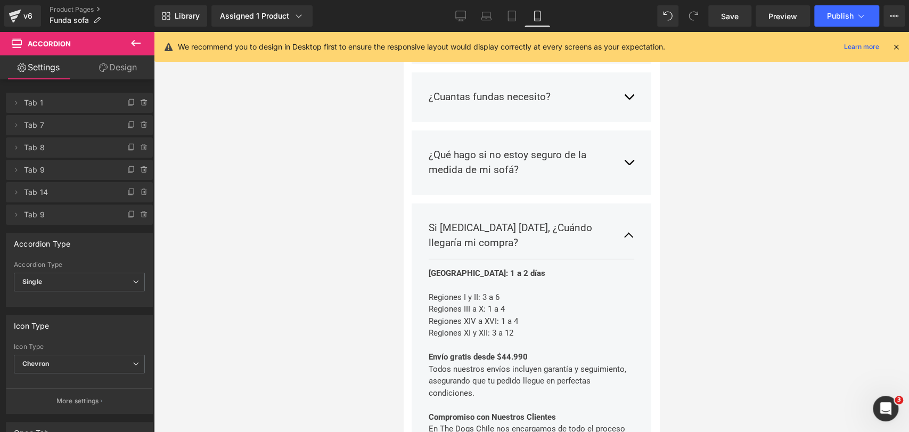
click at [623, 212] on button "button" at bounding box center [628, 235] width 11 height 46
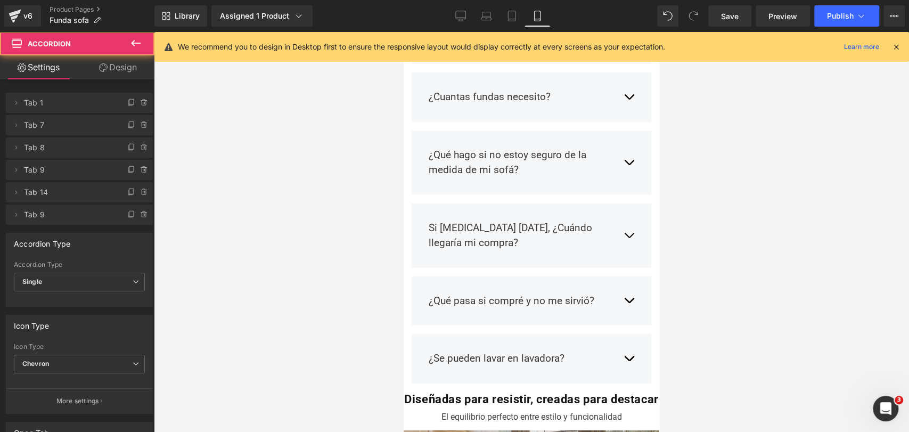
scroll to position [2172, 0]
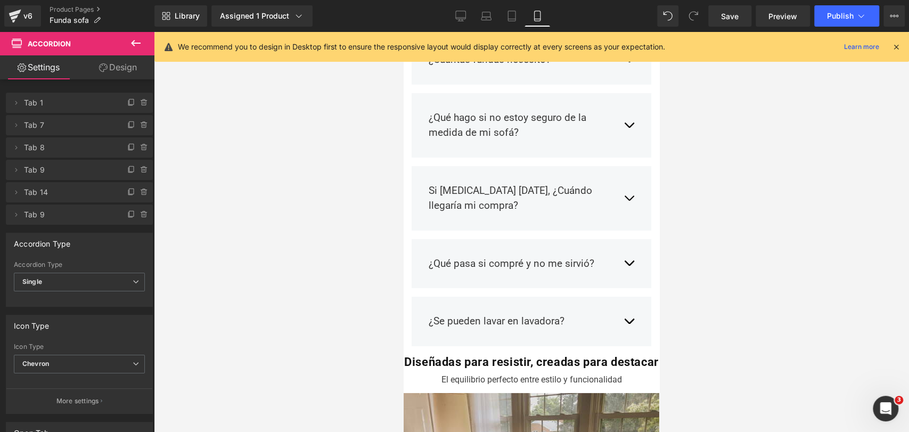
click at [623, 248] on button "button" at bounding box center [628, 263] width 11 height 31
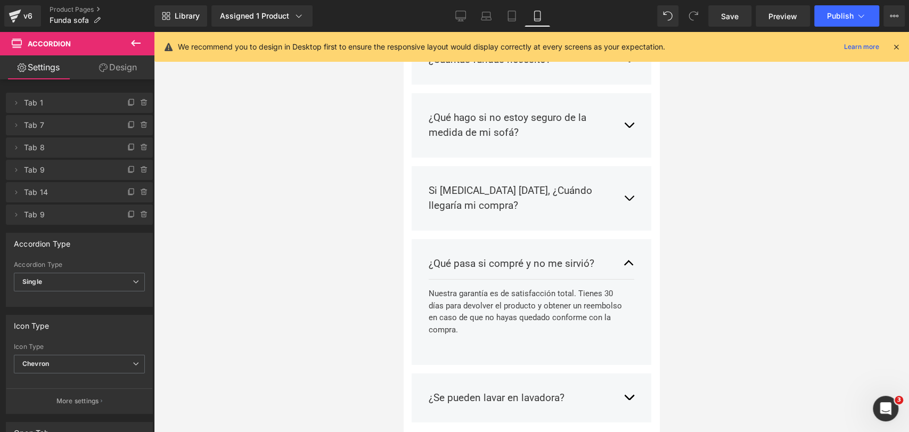
click at [623, 248] on button "button" at bounding box center [628, 263] width 11 height 31
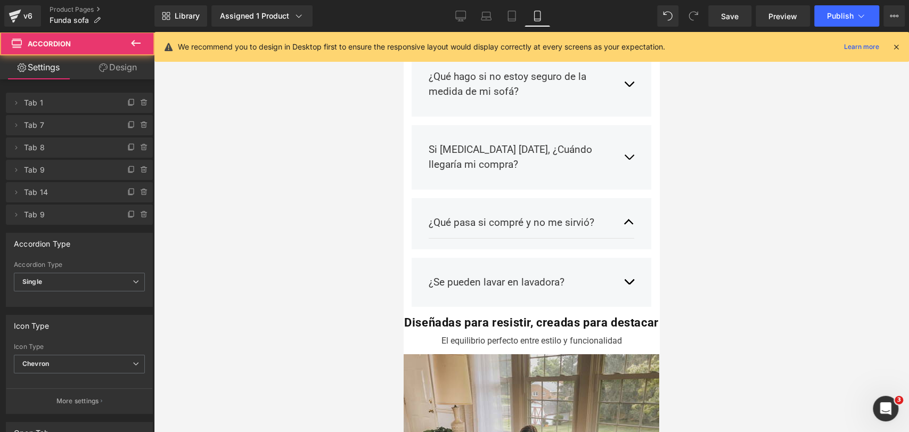
scroll to position [2225, 0]
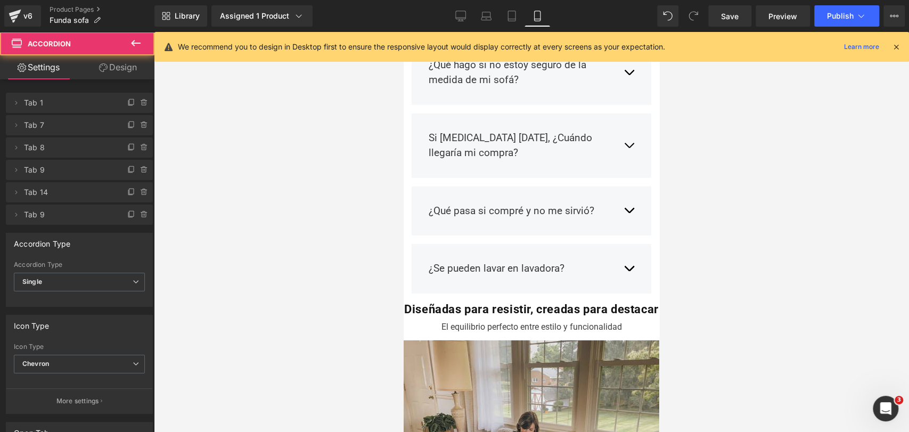
click at [623, 253] on button "button" at bounding box center [628, 268] width 11 height 31
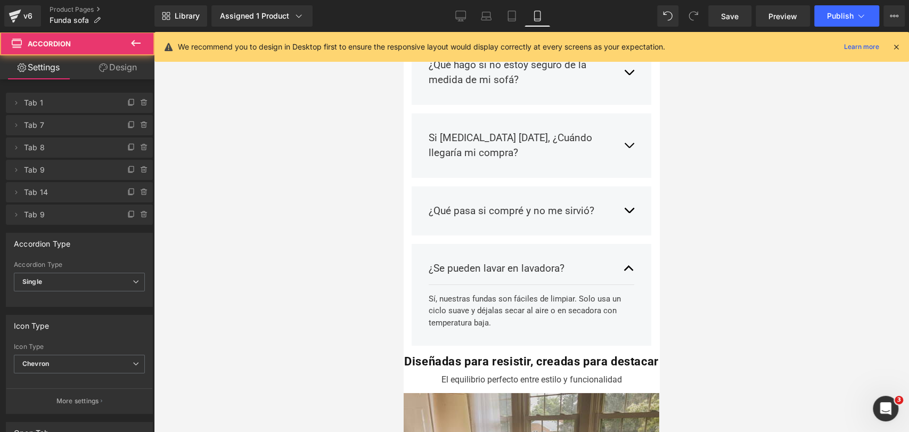
click at [629, 271] on span "button" at bounding box center [629, 271] width 0 height 0
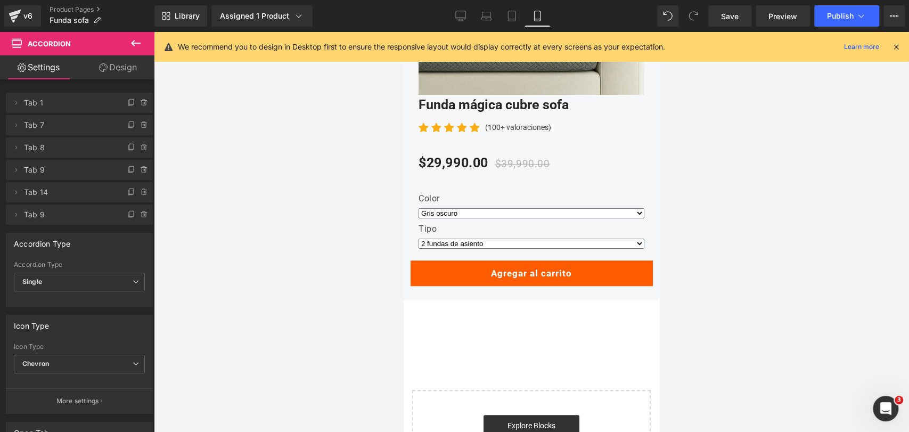
scroll to position [5671, 0]
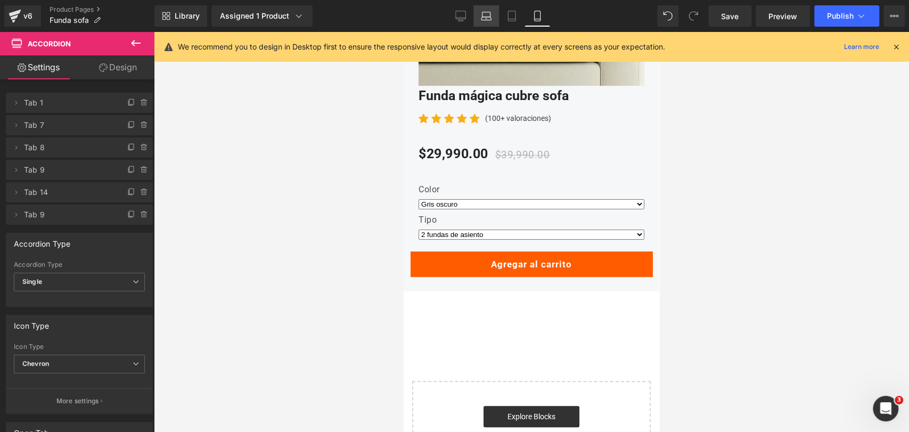
click at [477, 24] on link "Laptop" at bounding box center [486, 15] width 26 height 21
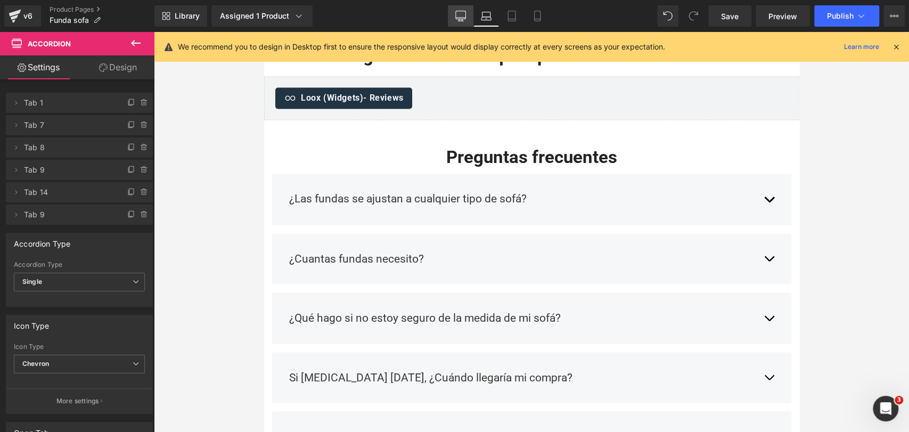
click at [465, 19] on icon at bounding box center [460, 15] width 10 height 8
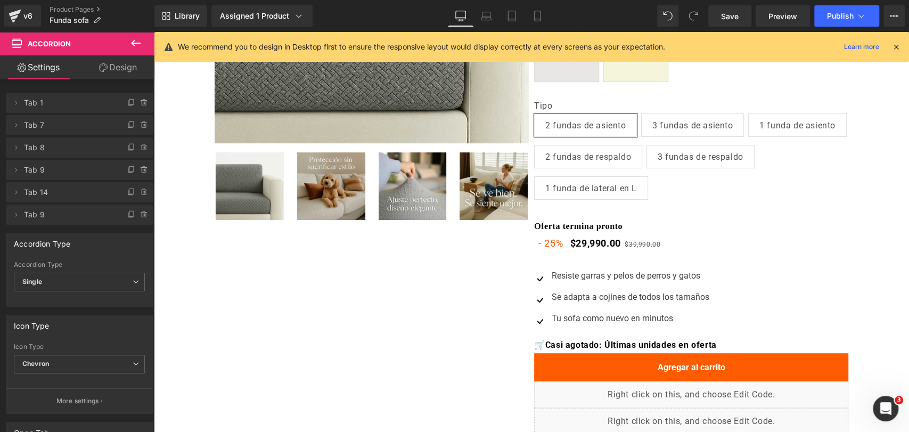
scroll to position [0, 0]
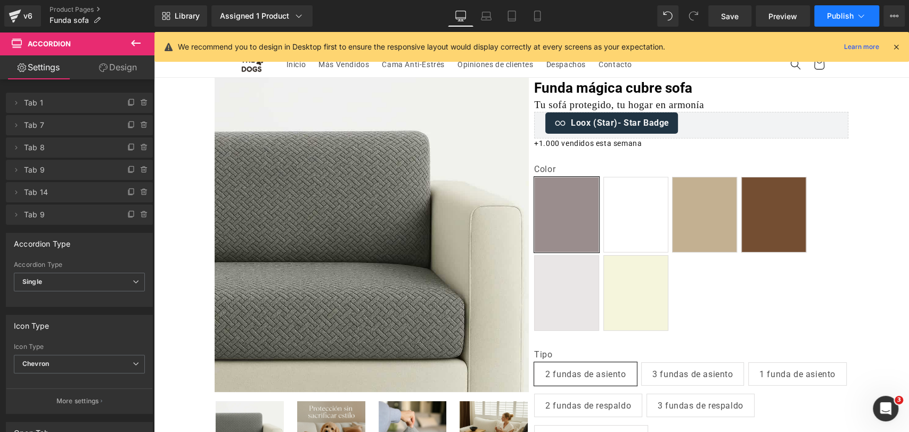
click at [839, 23] on button "Publish" at bounding box center [846, 15] width 65 height 21
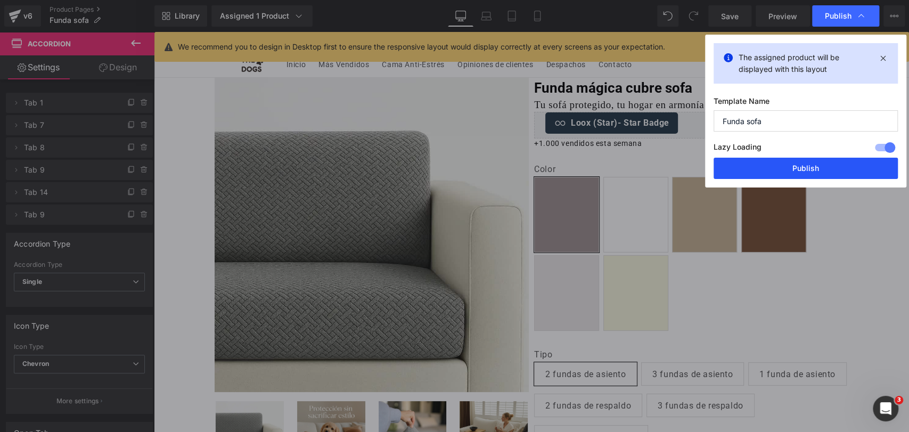
click at [814, 163] on button "Publish" at bounding box center [805, 168] width 184 height 21
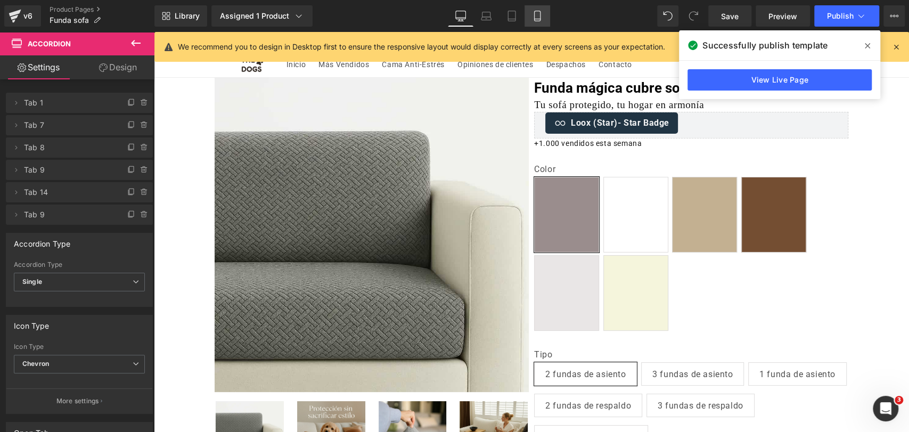
click at [538, 13] on icon at bounding box center [537, 16] width 11 height 11
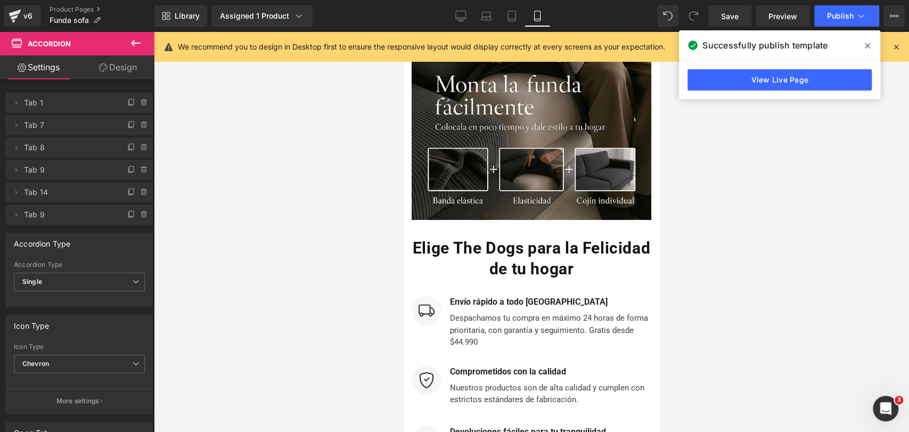
scroll to position [5042, 0]
click at [869, 39] on span at bounding box center [867, 45] width 17 height 17
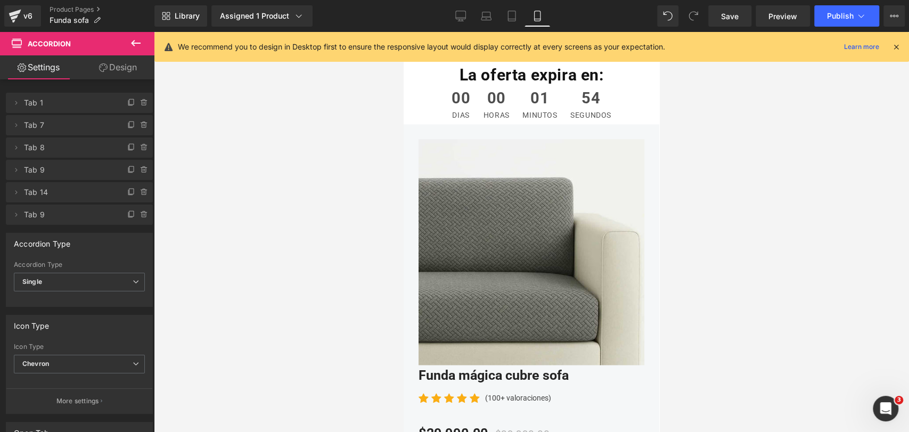
scroll to position [0, 0]
